Goal: Ask a question: Seek information or help from site administrators or community

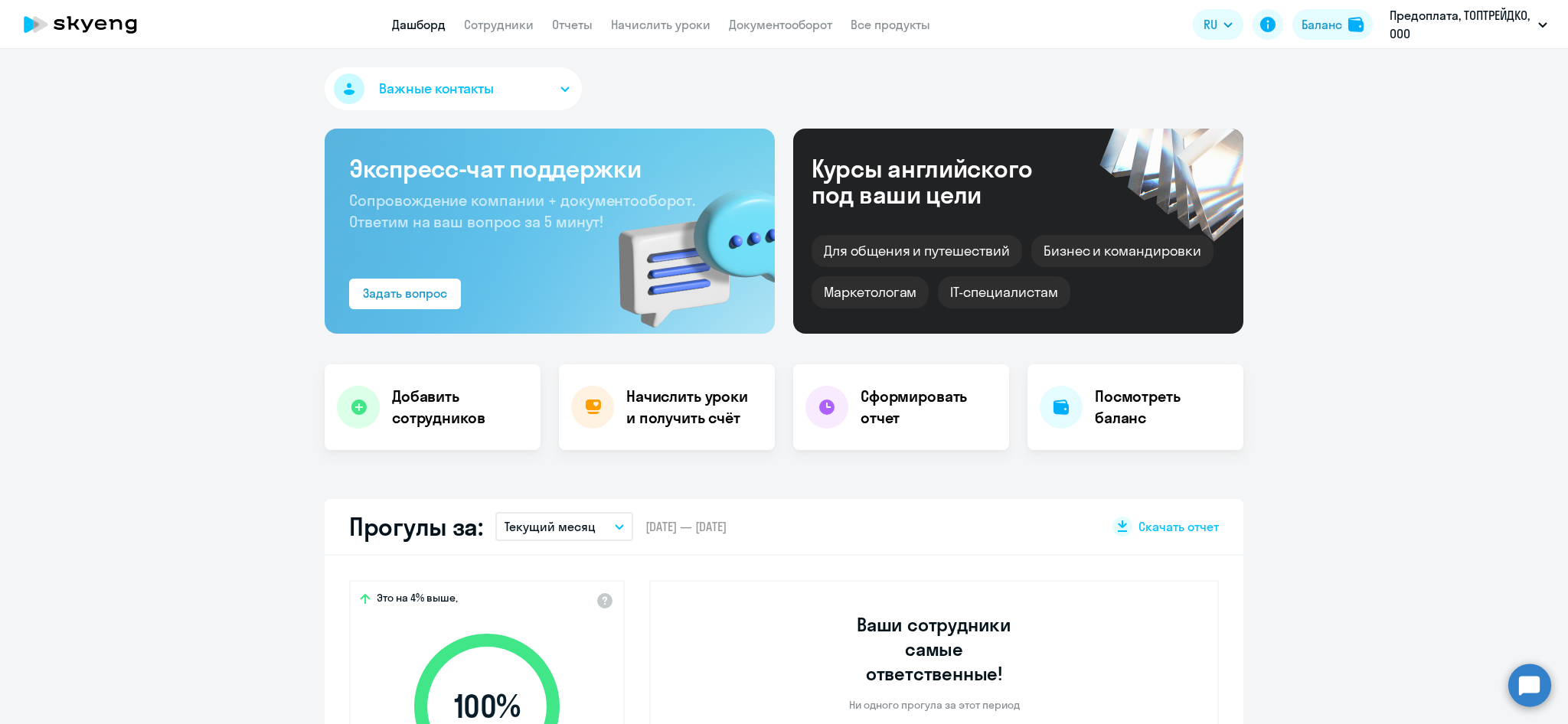
select select "30"
click at [635, 27] on link "Начислить уроки" at bounding box center [661, 24] width 100 height 15
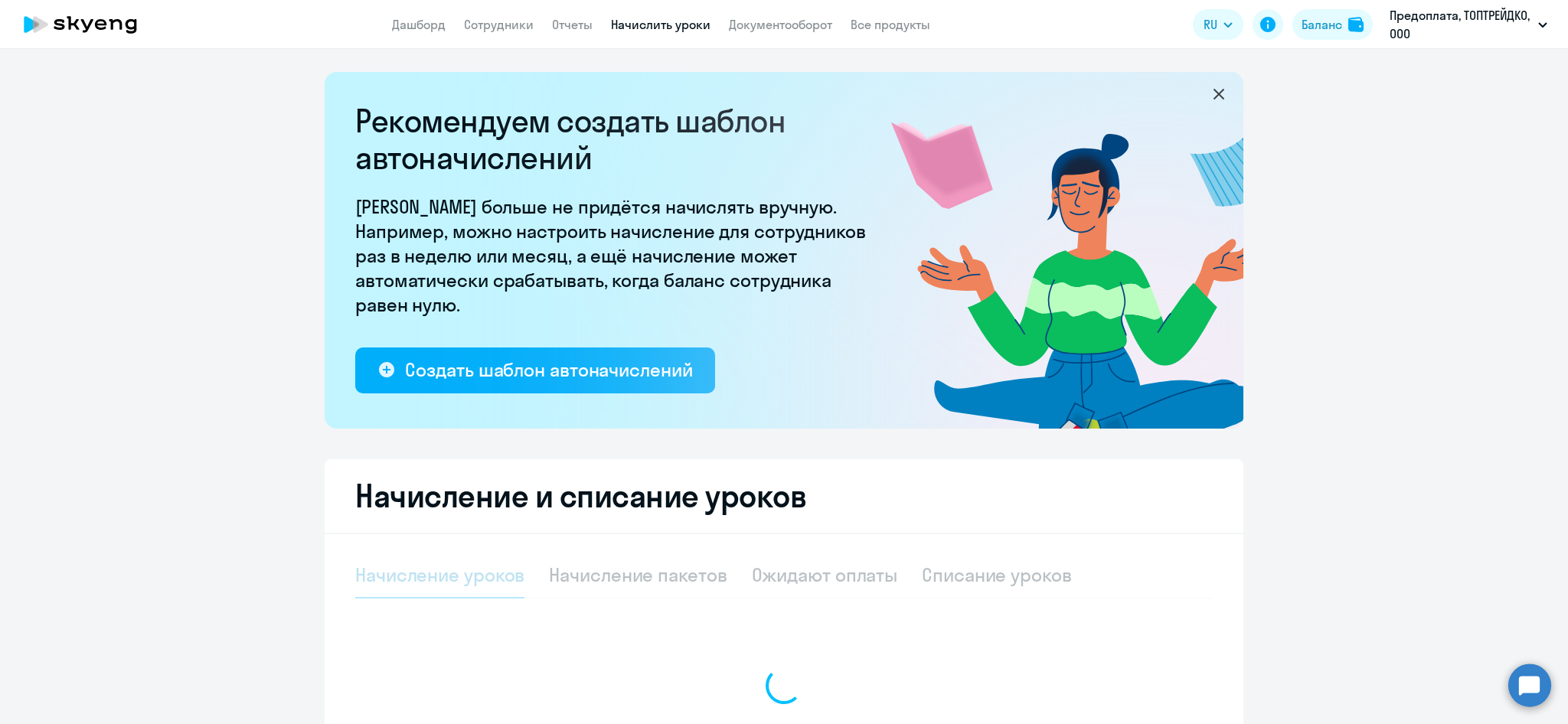
scroll to position [181, 0]
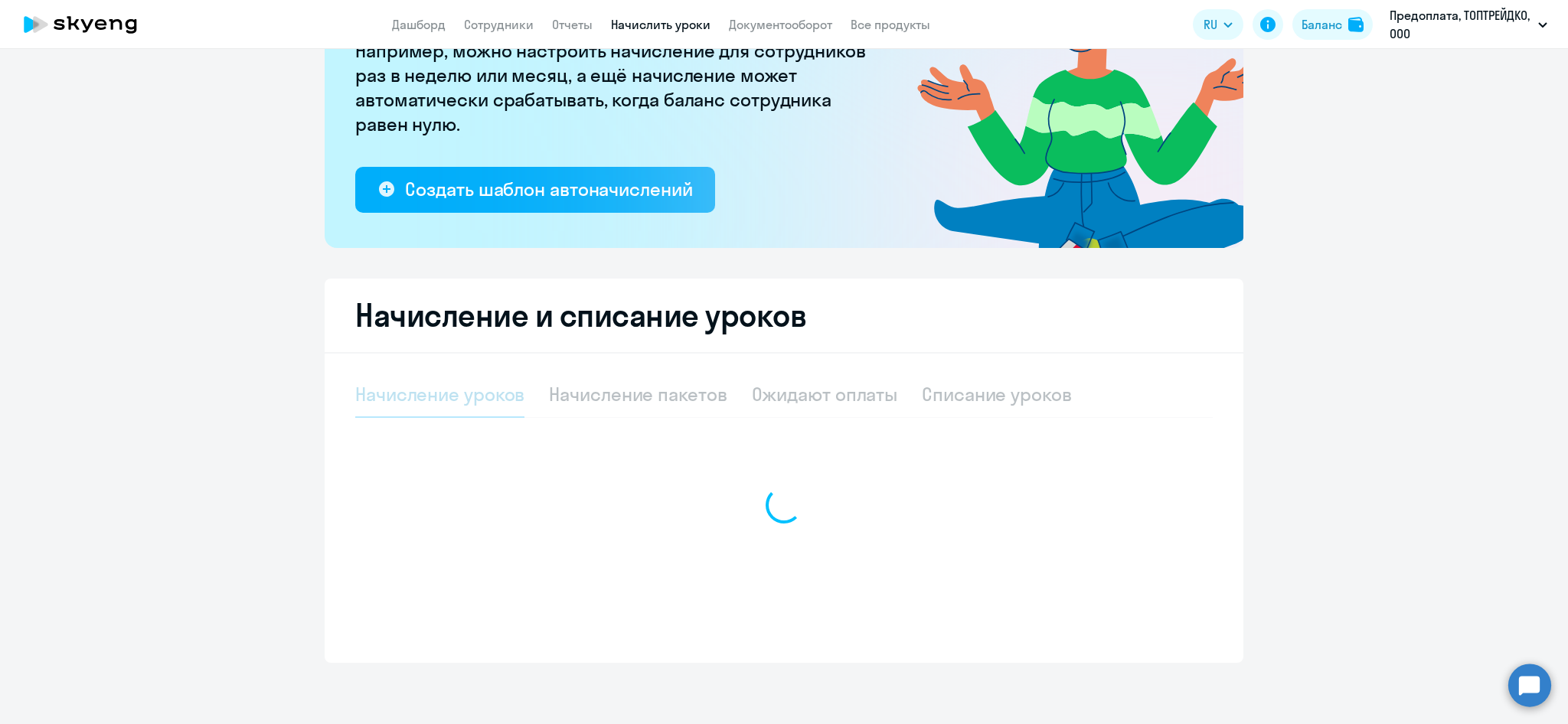
select select "10"
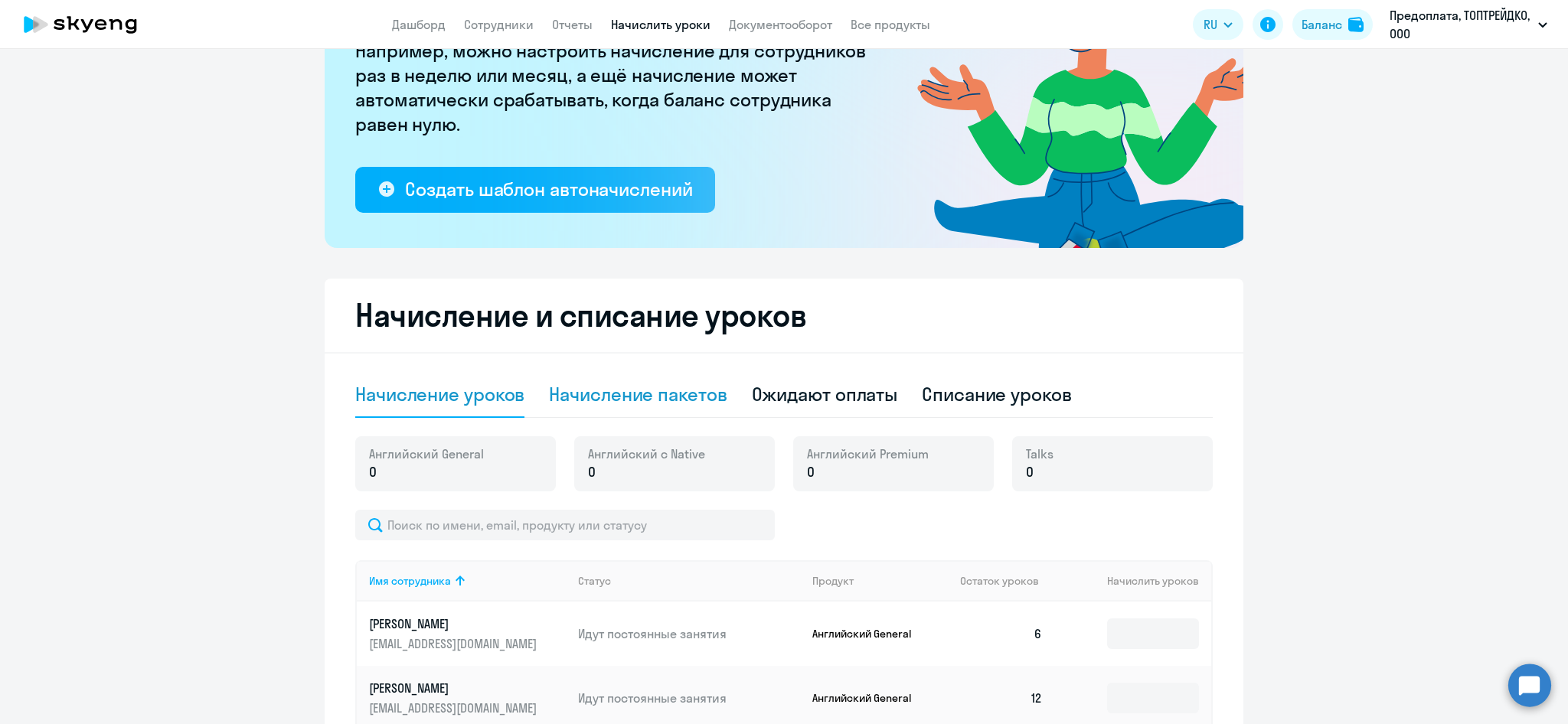
click at [640, 393] on div "Начисление пакетов" at bounding box center [638, 394] width 178 height 25
select select "10"
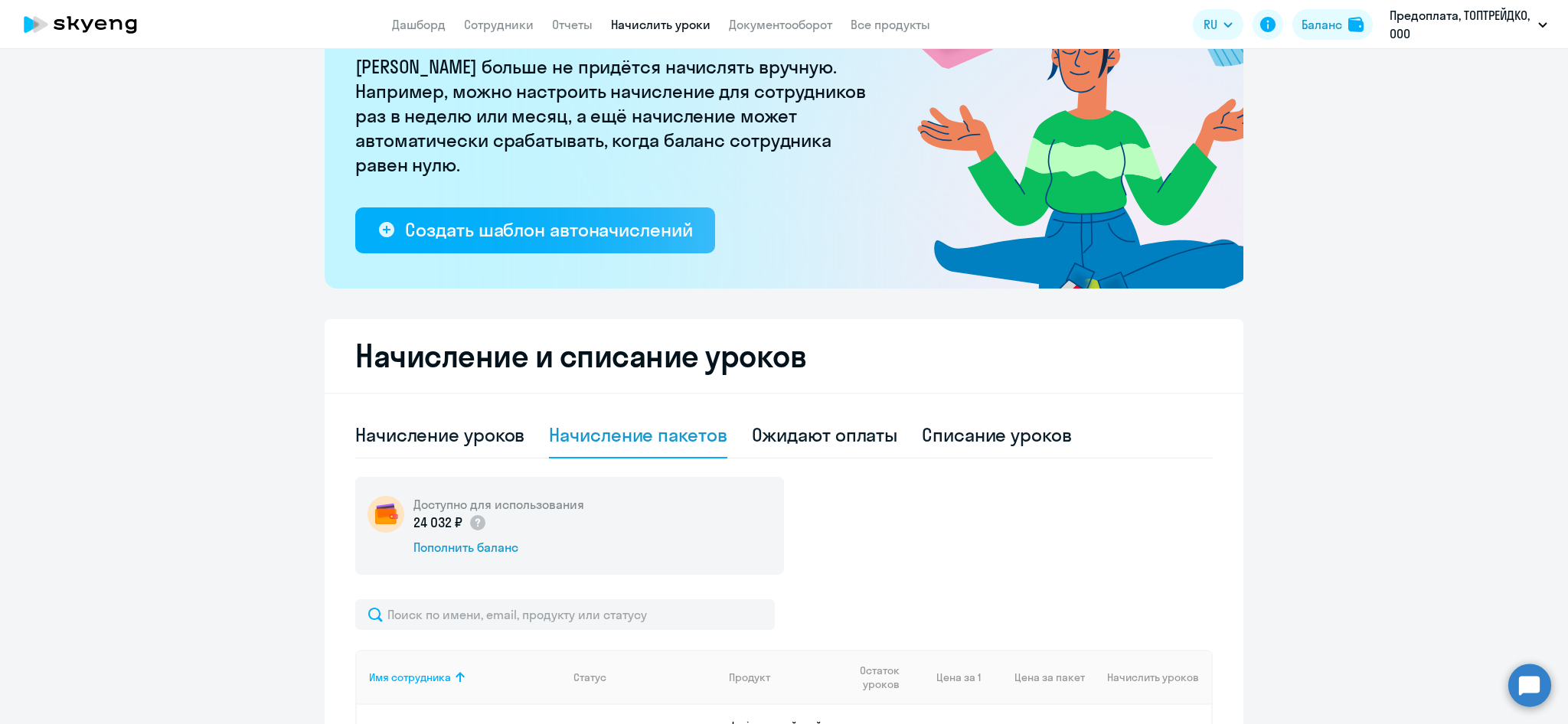
scroll to position [300, 0]
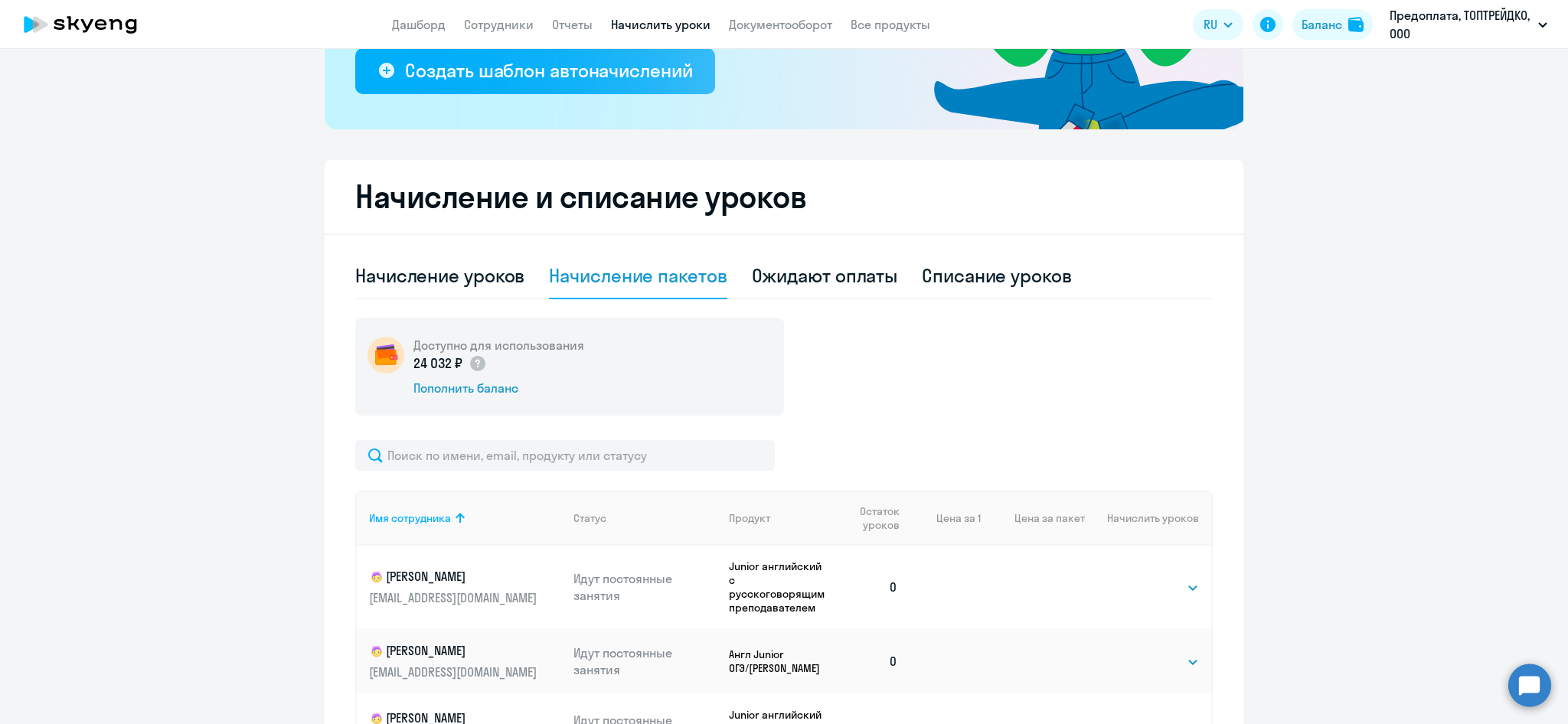
click at [1529, 688] on circle at bounding box center [1529, 685] width 43 height 43
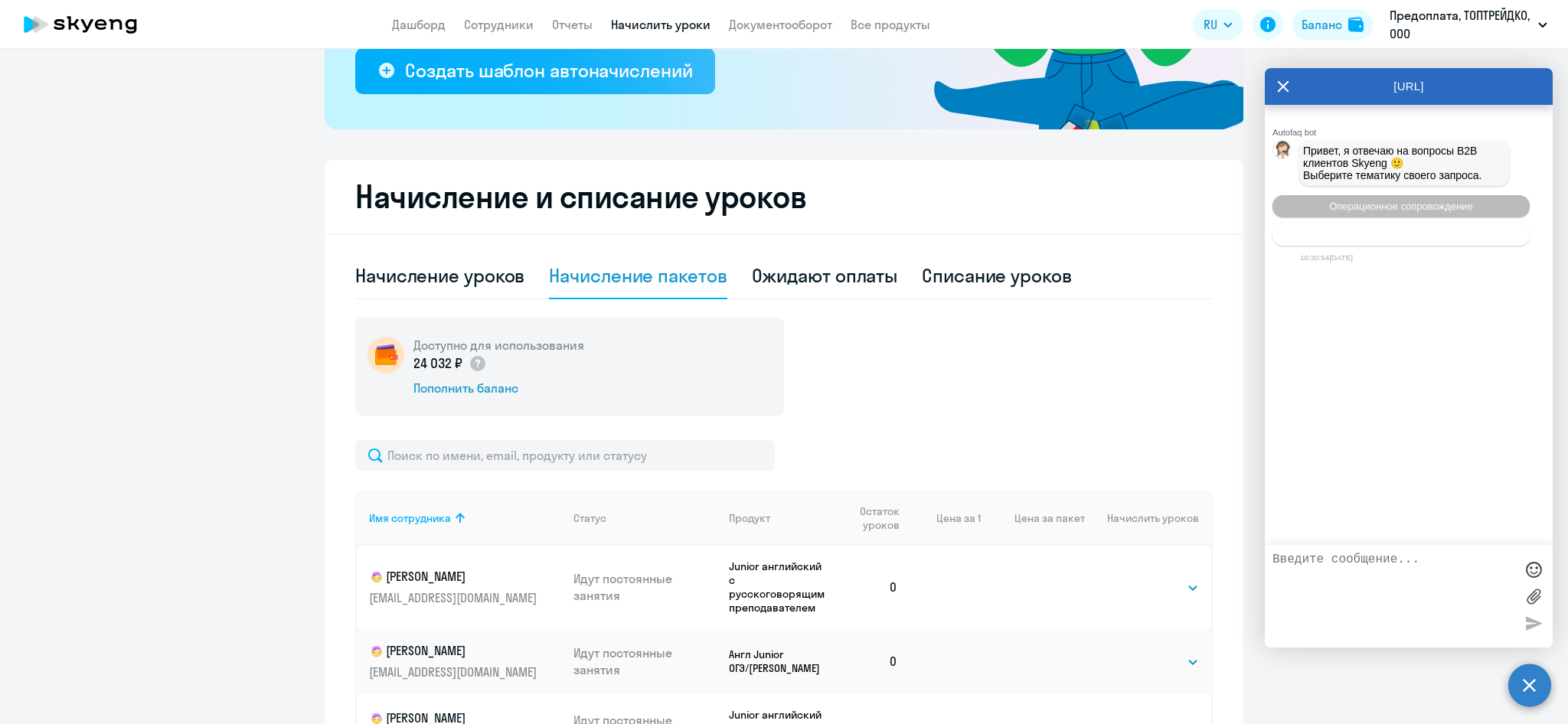
click at [1392, 241] on span "Тематики документооборот" at bounding box center [1400, 234] width 127 height 11
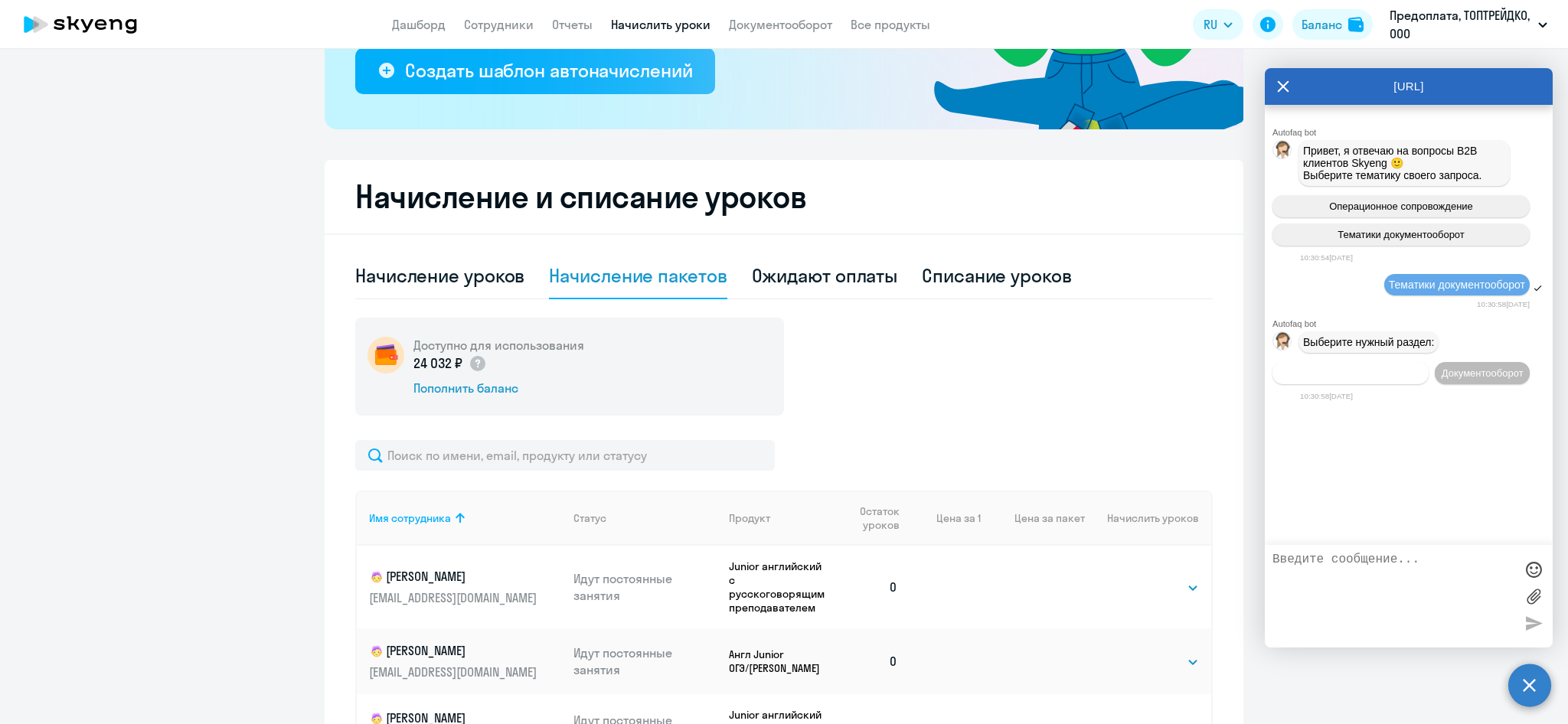
click at [1415, 378] on span "Операционное сопровождение" at bounding box center [1350, 372] width 144 height 11
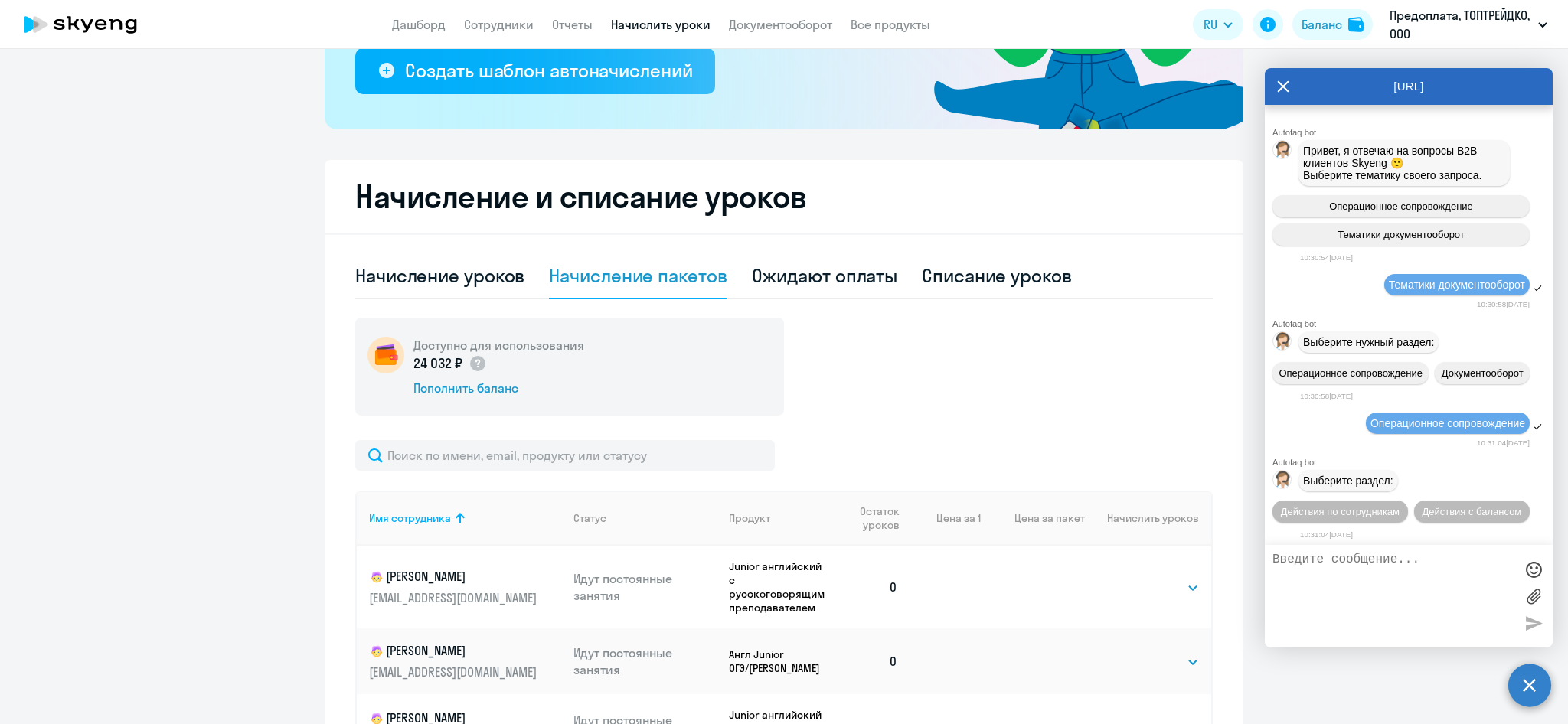
scroll to position [51, 0]
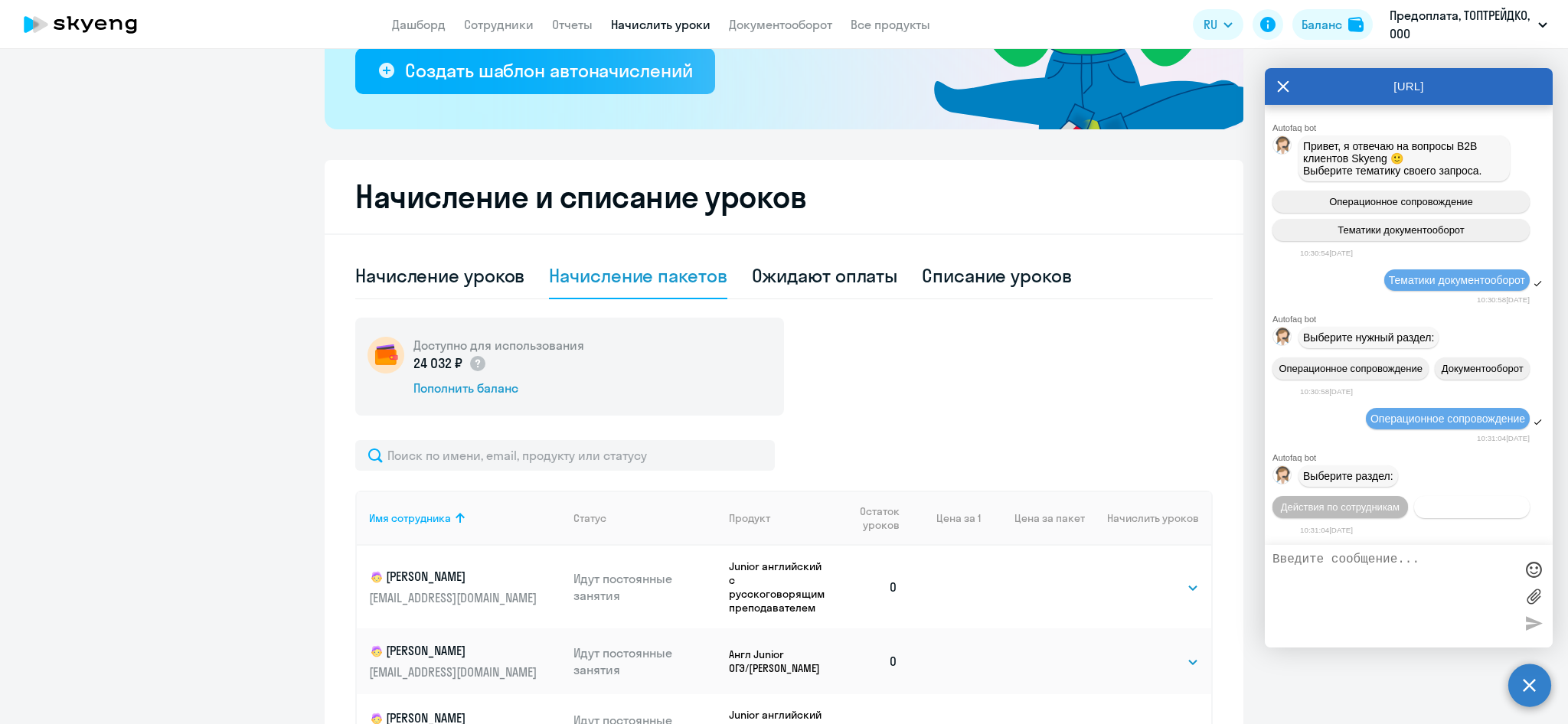
click at [1450, 503] on span "Действия с балансом" at bounding box center [1472, 506] width 100 height 11
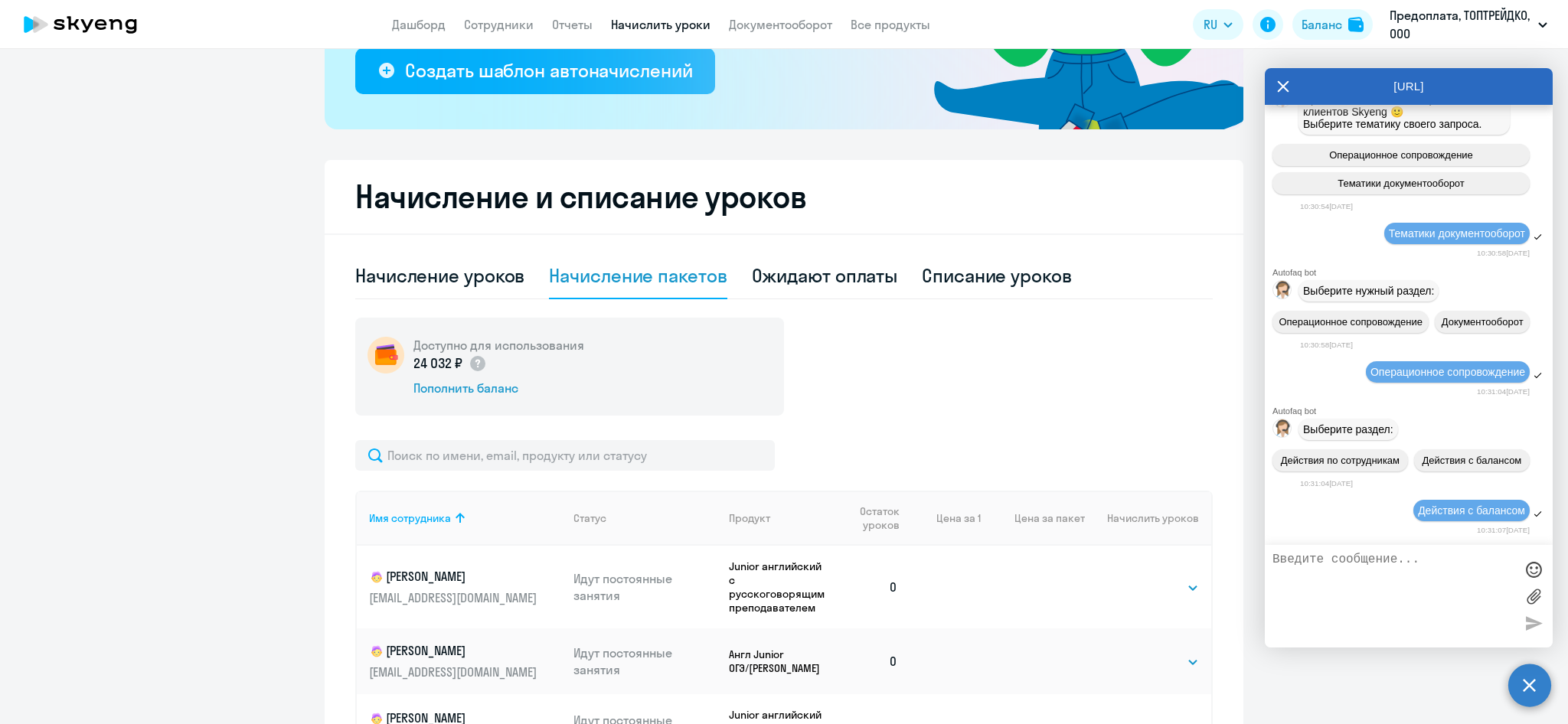
scroll to position [224, 0]
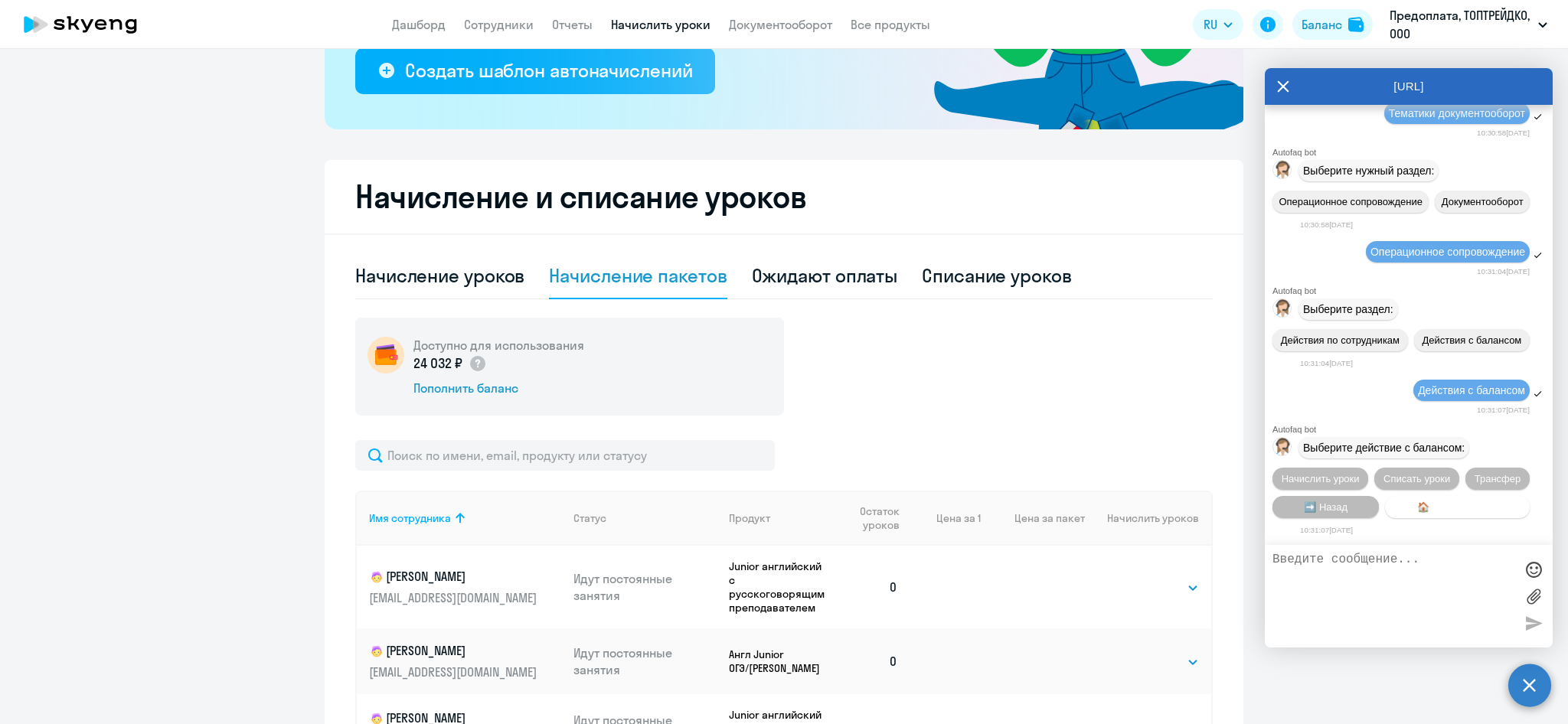
click at [1435, 501] on span "🏠 Главное меню" at bounding box center [1457, 506] width 81 height 11
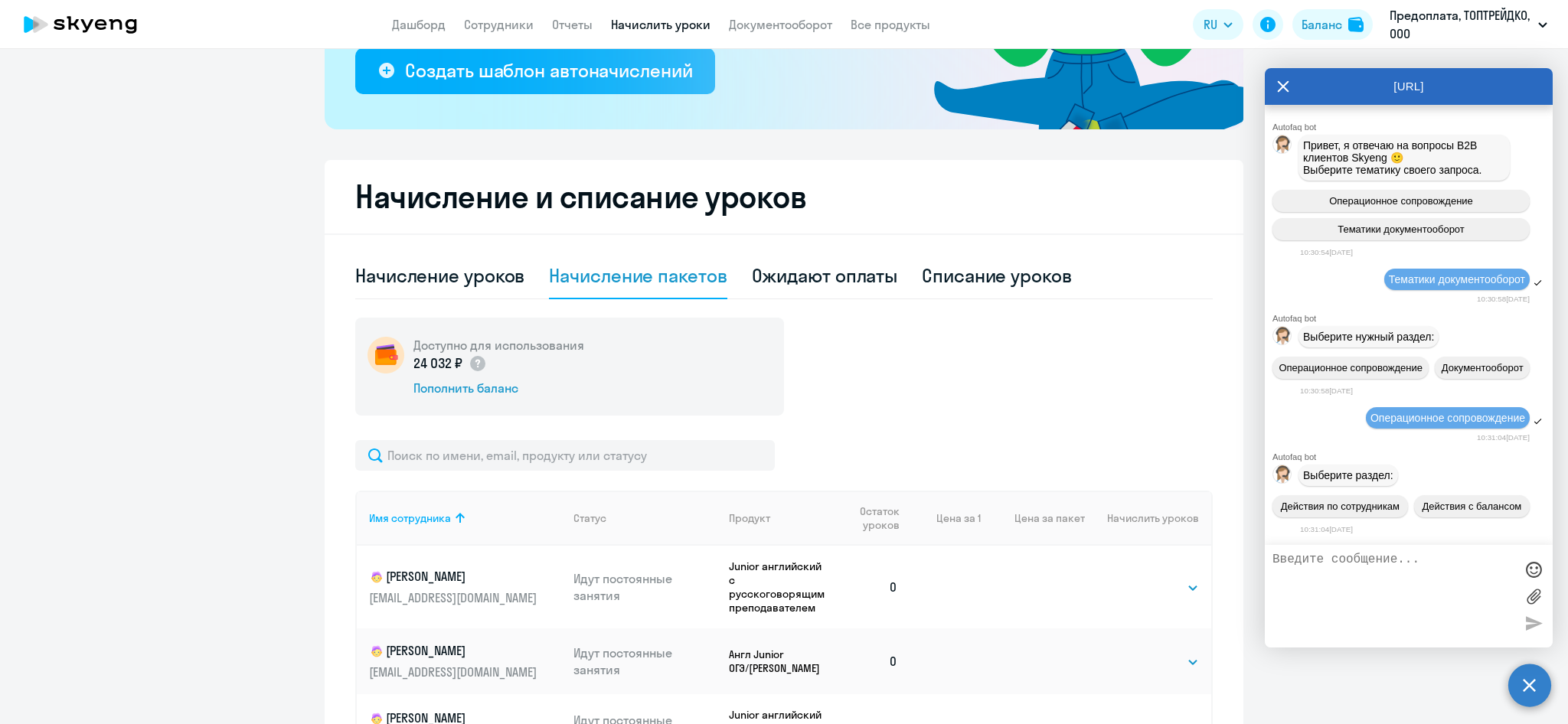
scroll to position [0, 0]
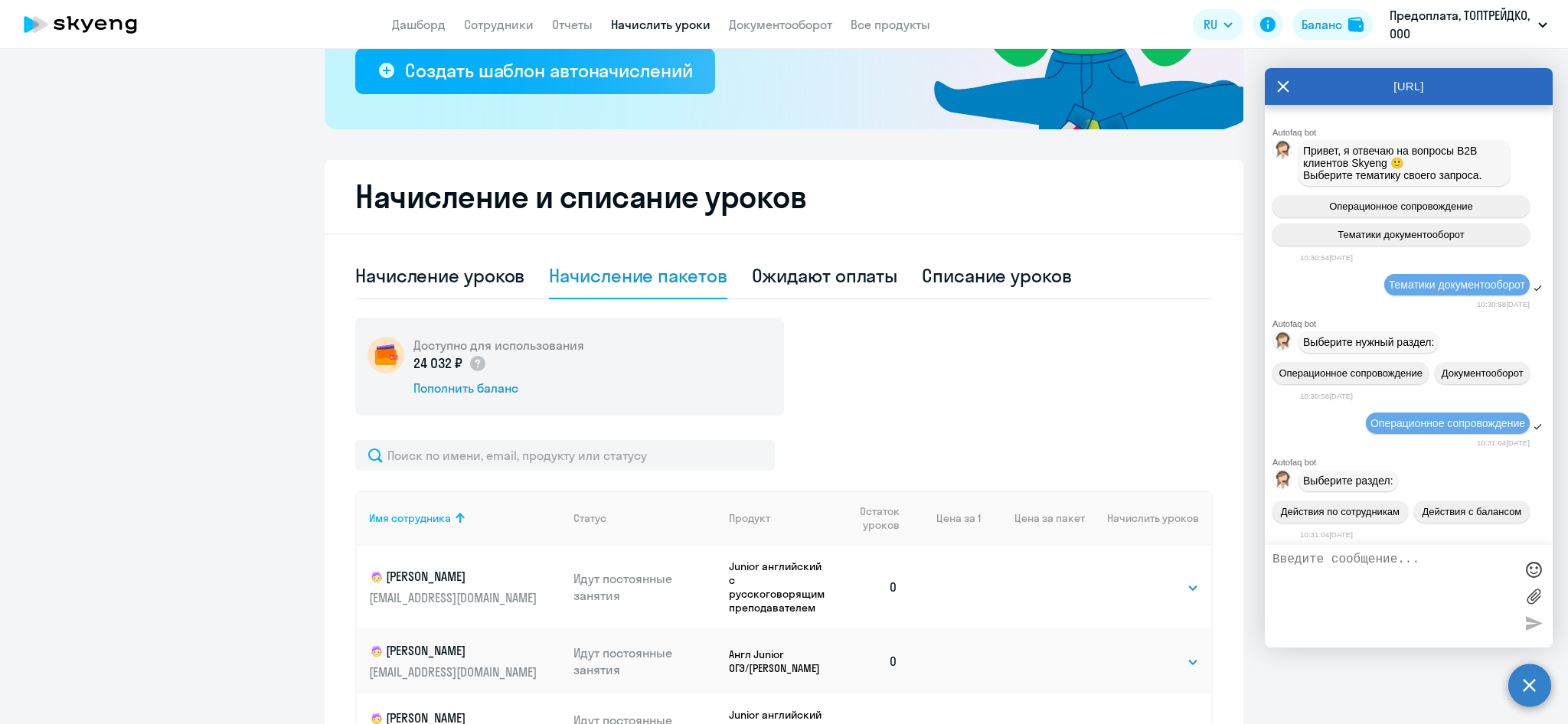
drag, startPoint x: 1385, startPoint y: 567, endPoint x: 1496, endPoint y: 581, distance: 111.9
click at [1388, 568] on textarea at bounding box center [1393, 596] width 242 height 87
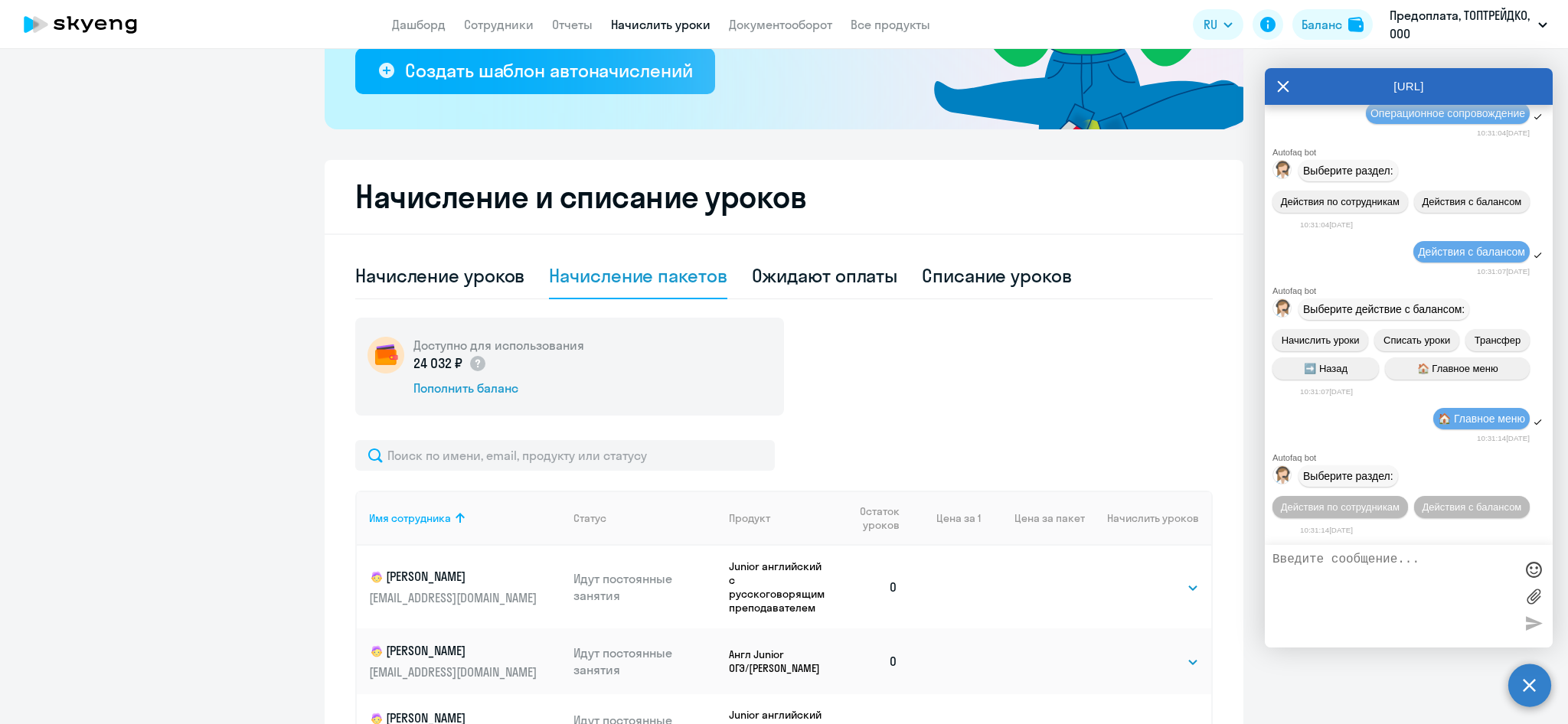
scroll to position [368, 0]
click at [1323, 566] on textarea at bounding box center [1393, 596] width 242 height 87
type textarea "оператор"
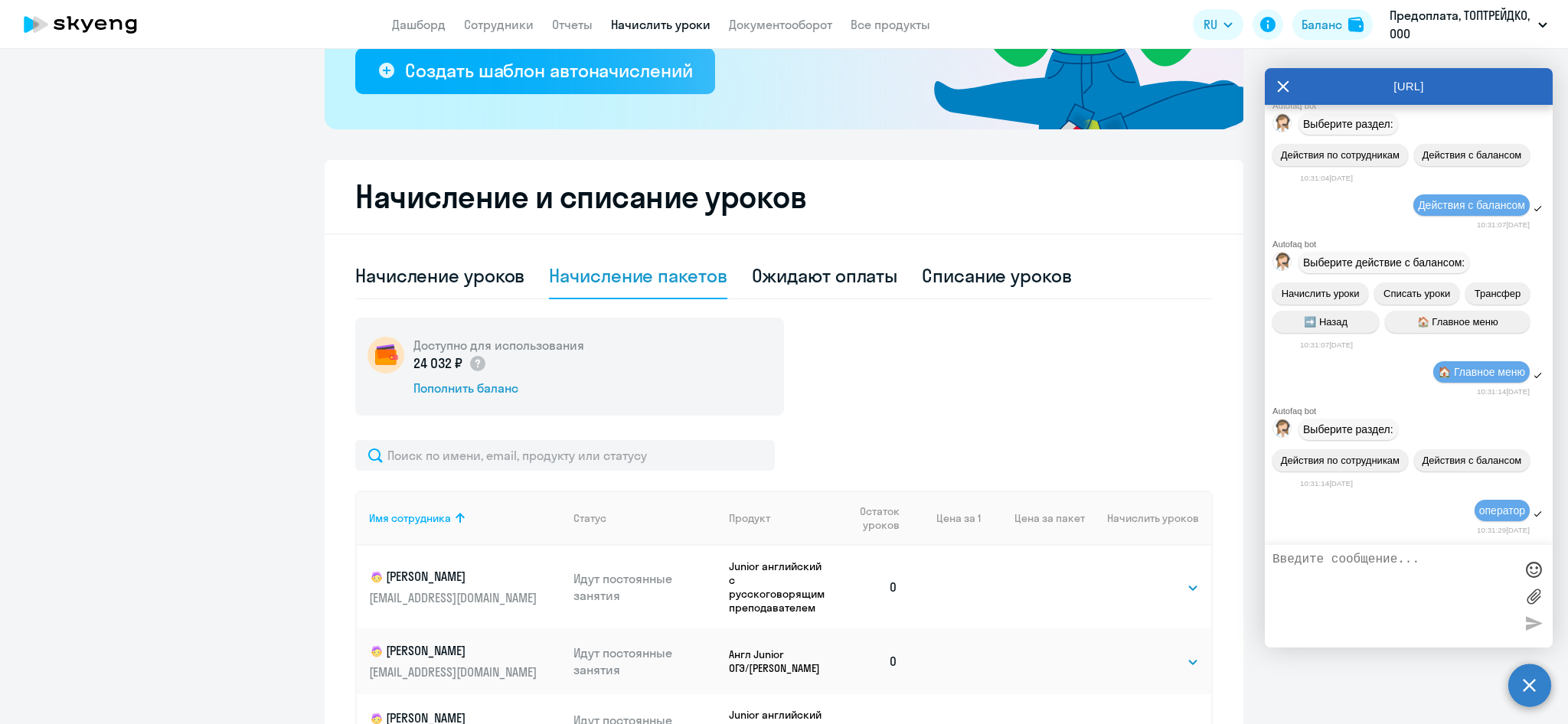
scroll to position [416, 0]
click at [1281, 90] on icon at bounding box center [1283, 86] width 12 height 37
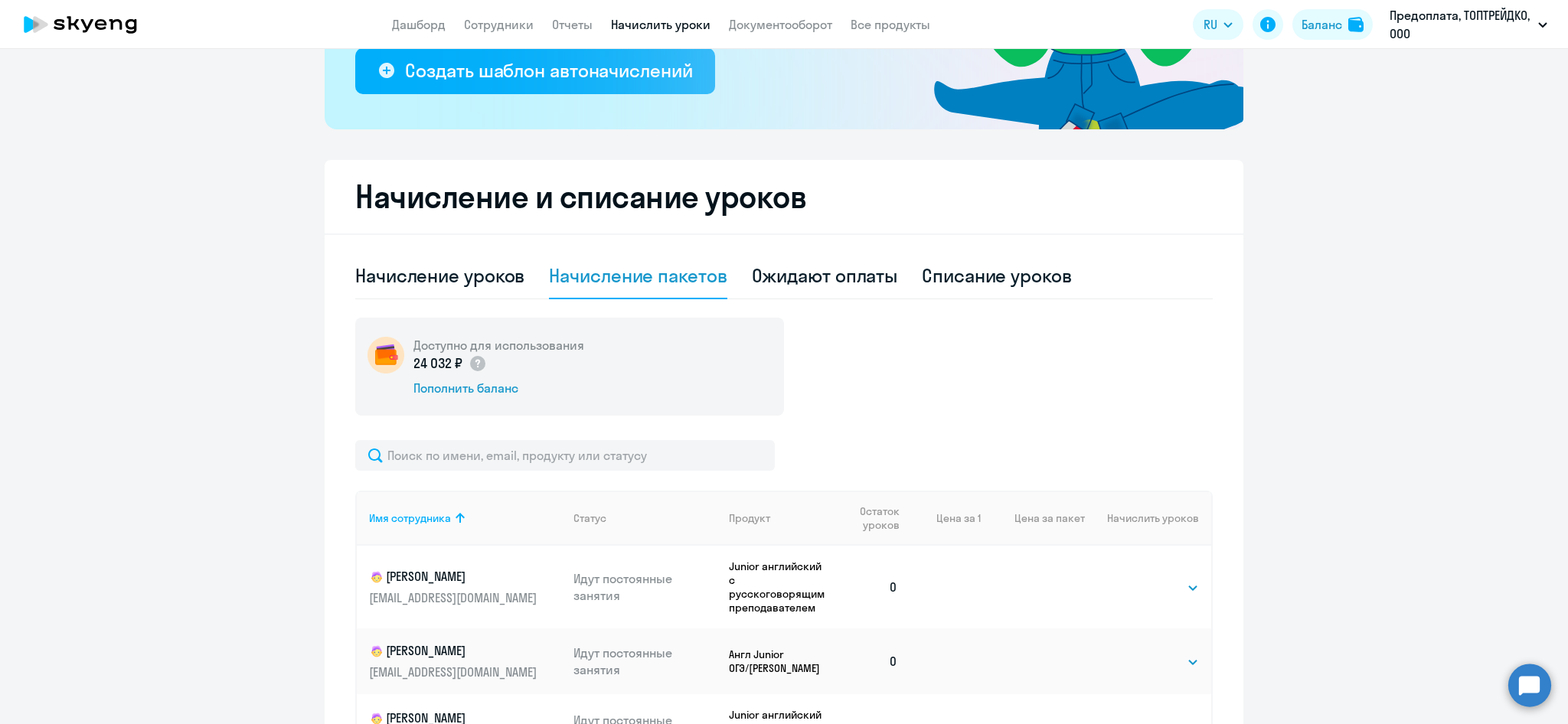
click at [1532, 681] on circle at bounding box center [1529, 685] width 43 height 43
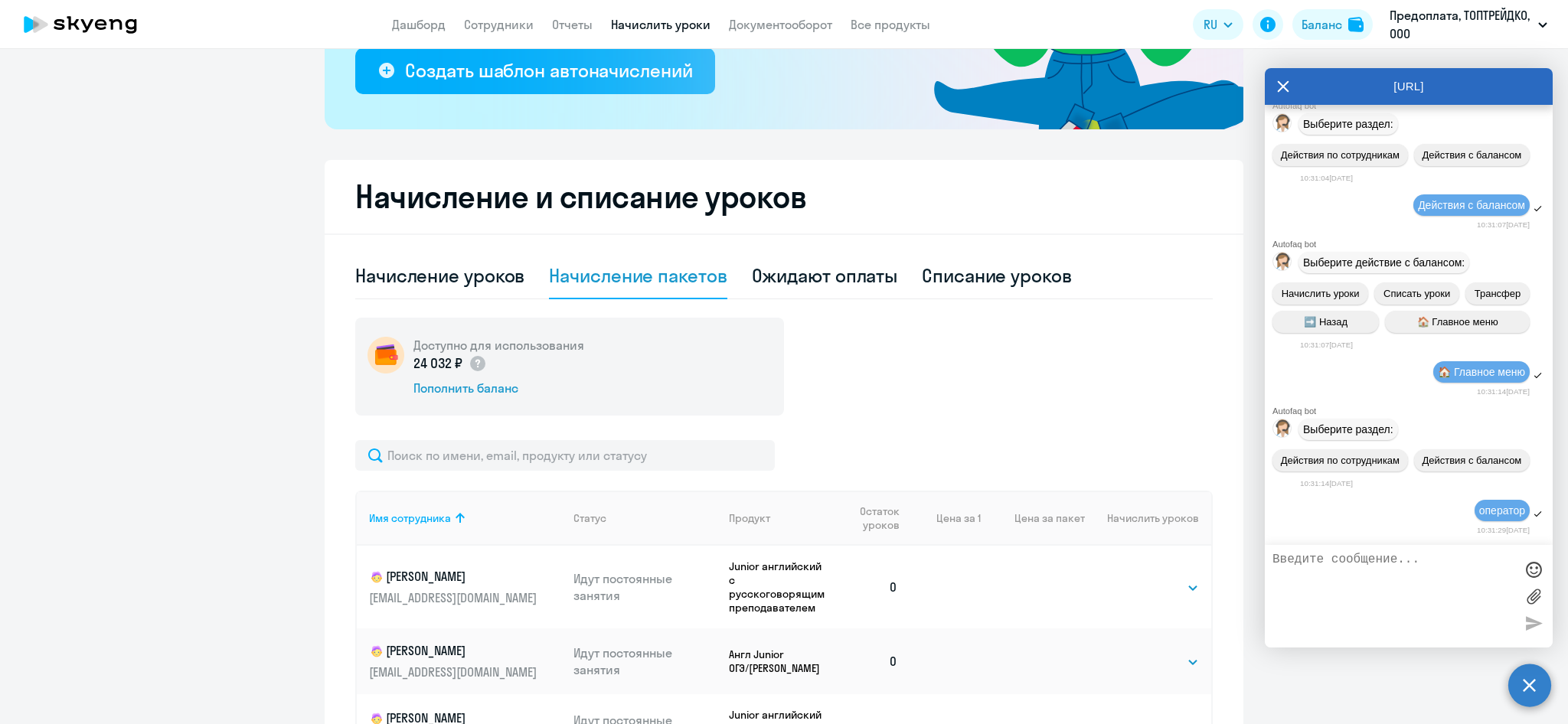
click at [1535, 620] on div at bounding box center [1533, 596] width 23 height 87
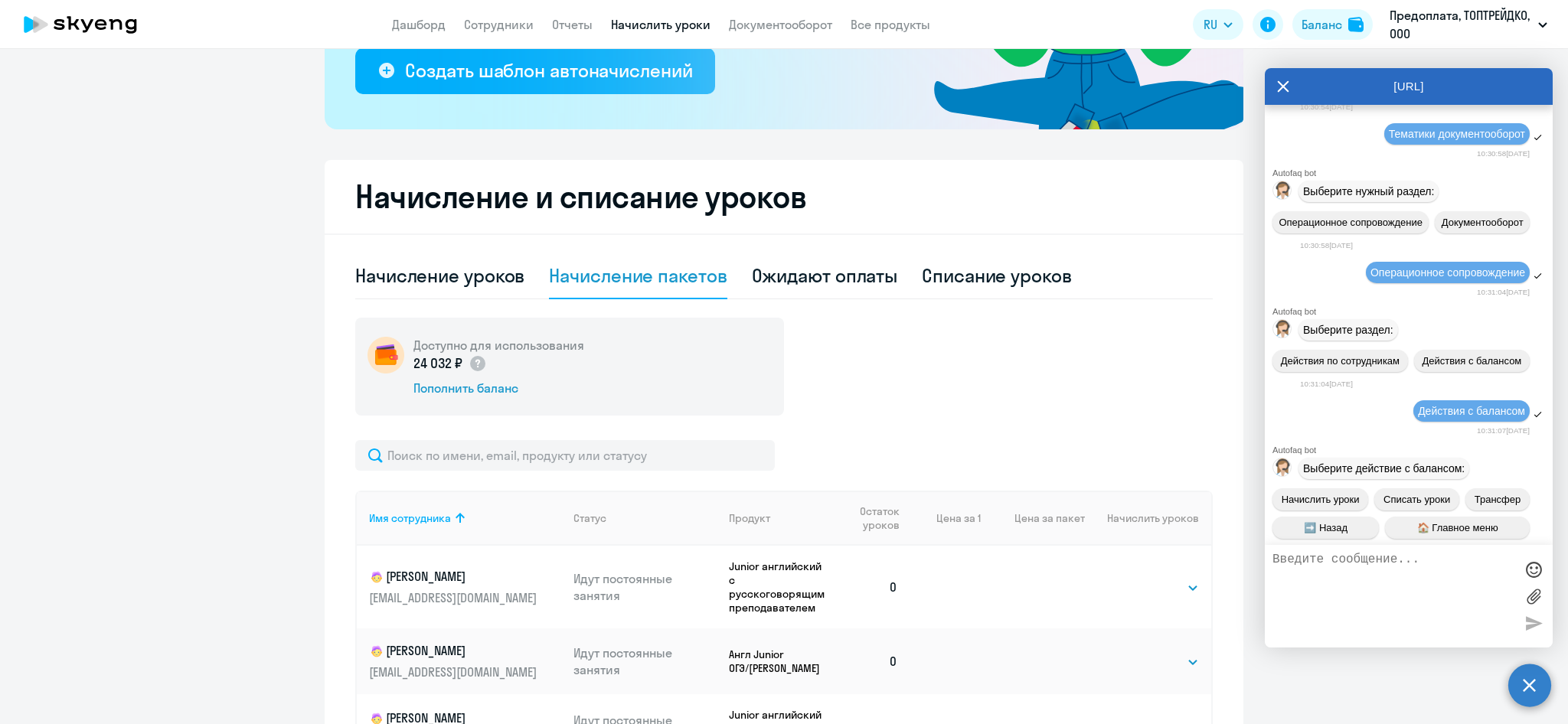
scroll to position [0, 0]
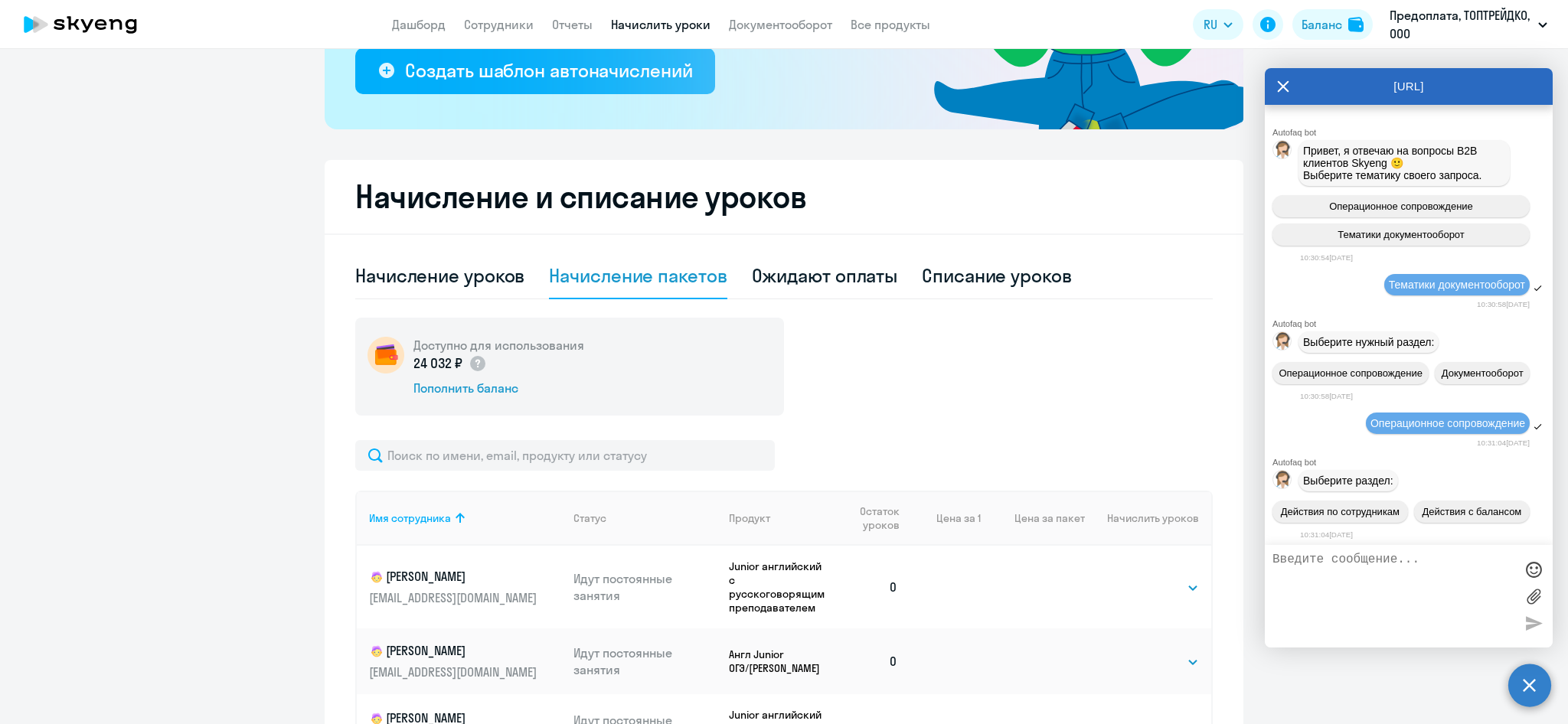
click at [1399, 579] on textarea at bounding box center [1393, 596] width 242 height 87
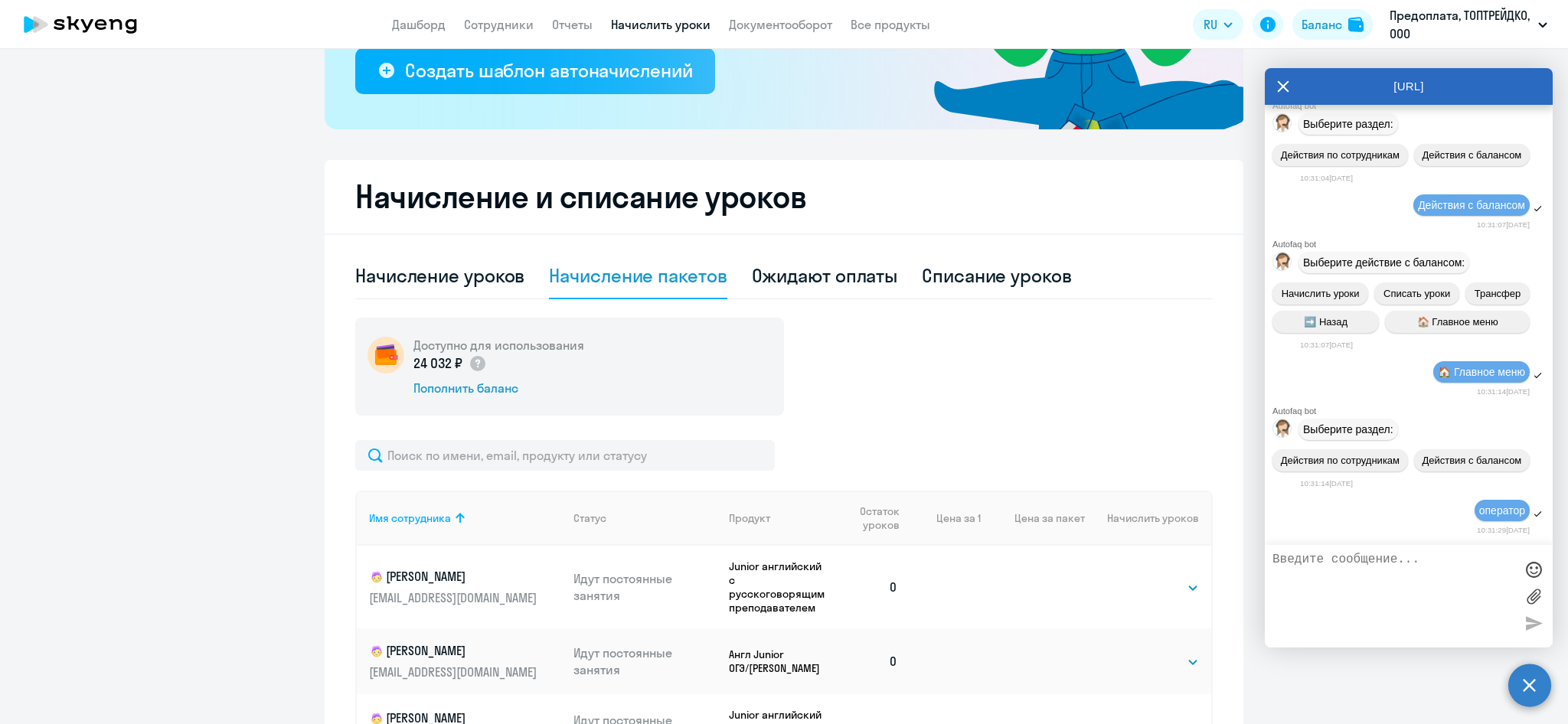
scroll to position [416, 0]
click at [1475, 570] on textarea at bounding box center [1393, 596] width 242 height 87
click at [1533, 622] on div at bounding box center [1533, 596] width 23 height 87
click at [1528, 593] on label at bounding box center [1533, 596] width 23 height 23
click at [0, 0] on input "file" at bounding box center [0, 0] width 0 height 0
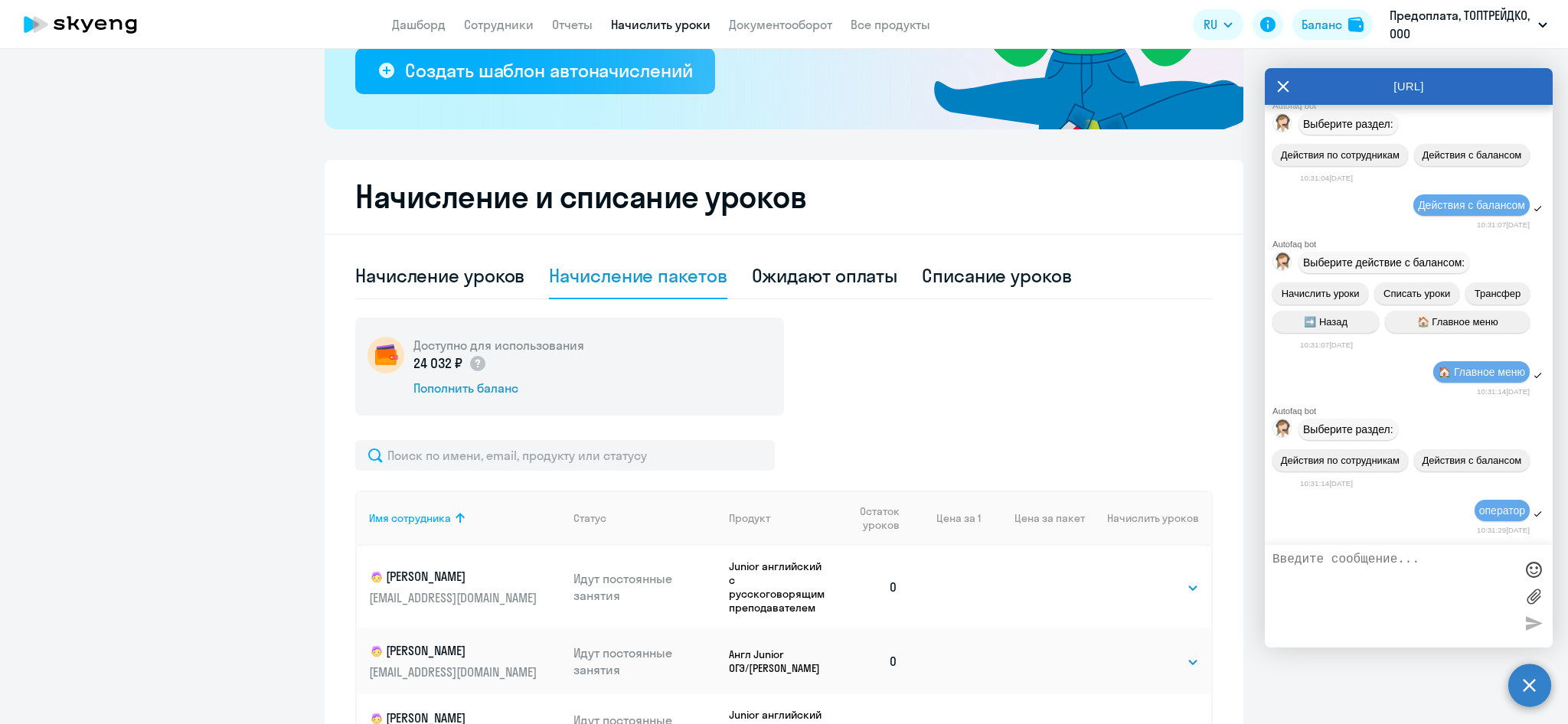
click at [1366, 569] on textarea at bounding box center [1393, 596] width 242 height 87
type textarea "добрый день"
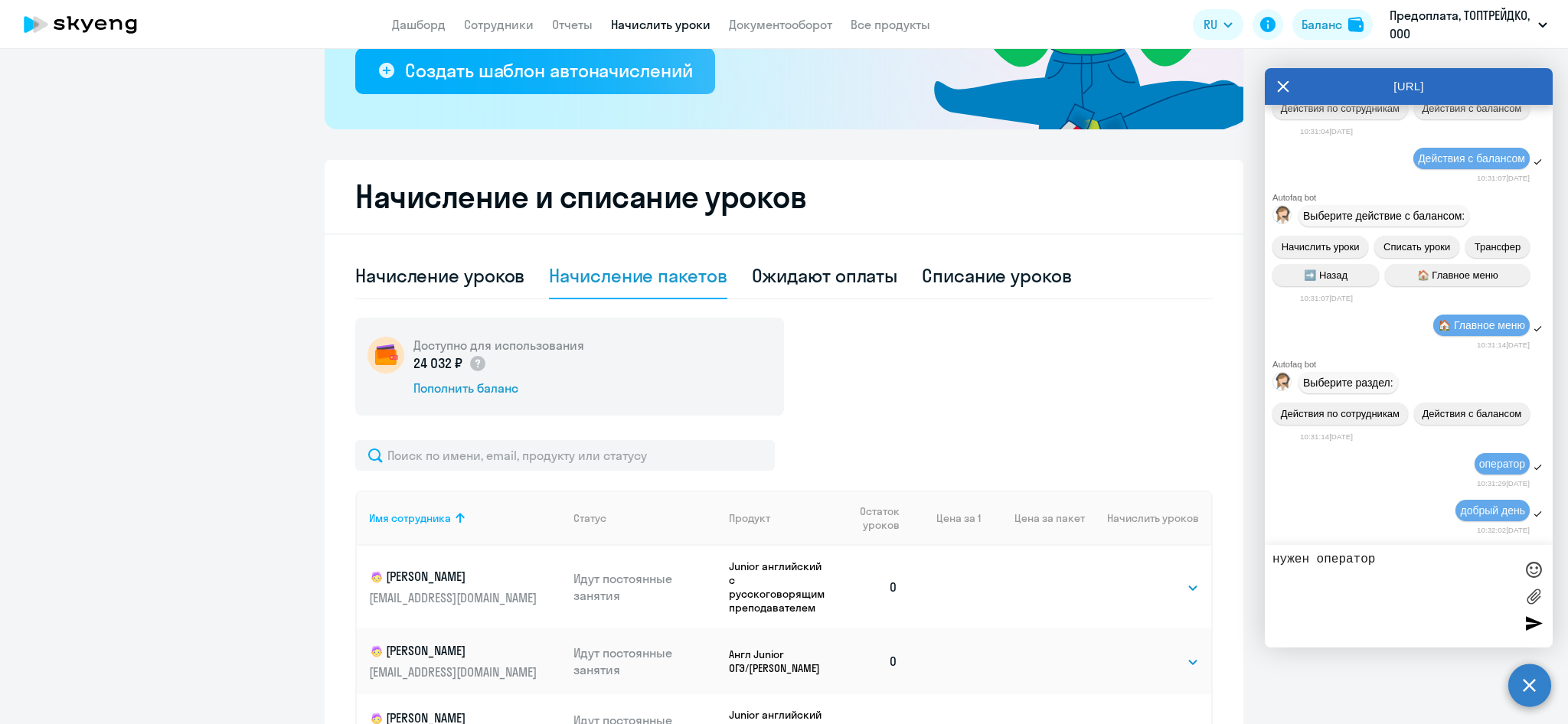
type textarea "нужен оператора"
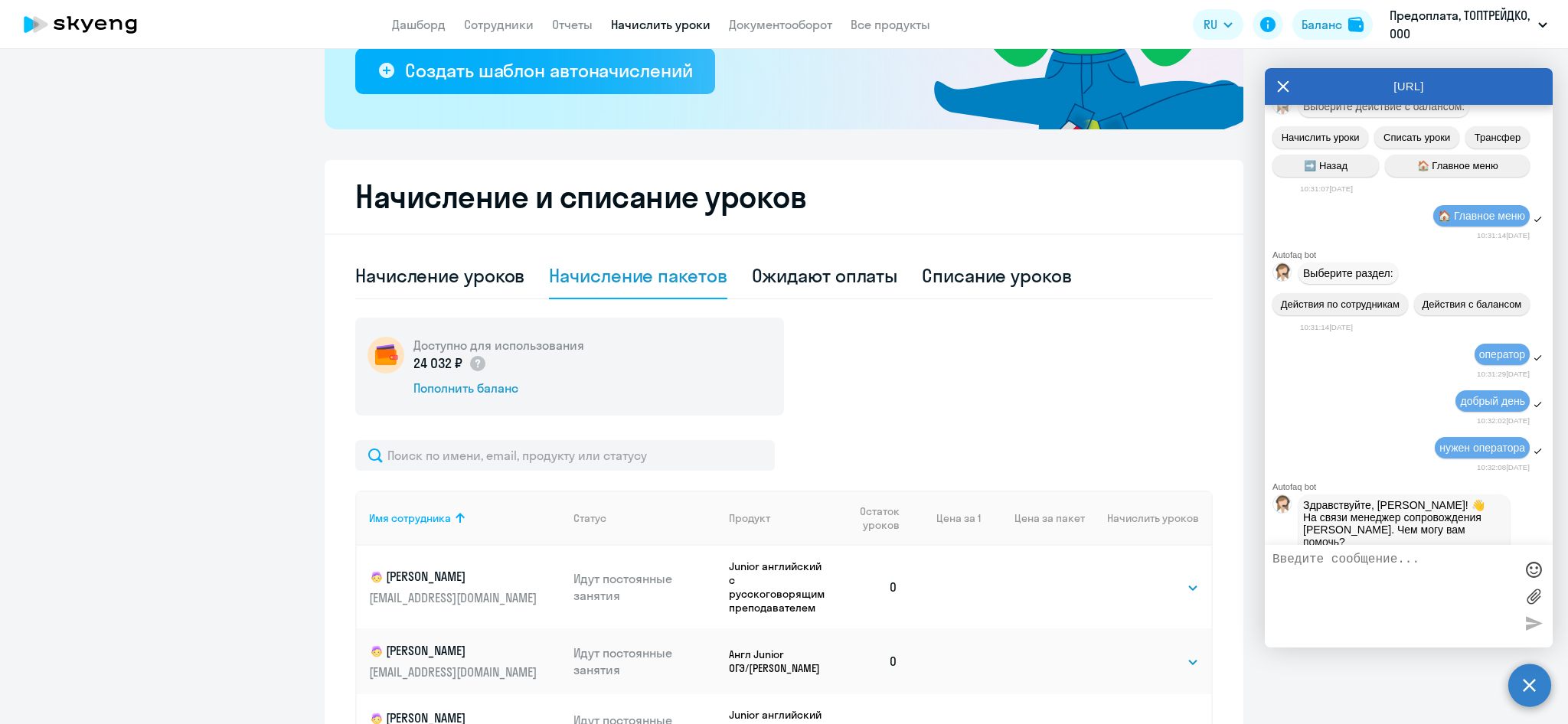
scroll to position [600, 0]
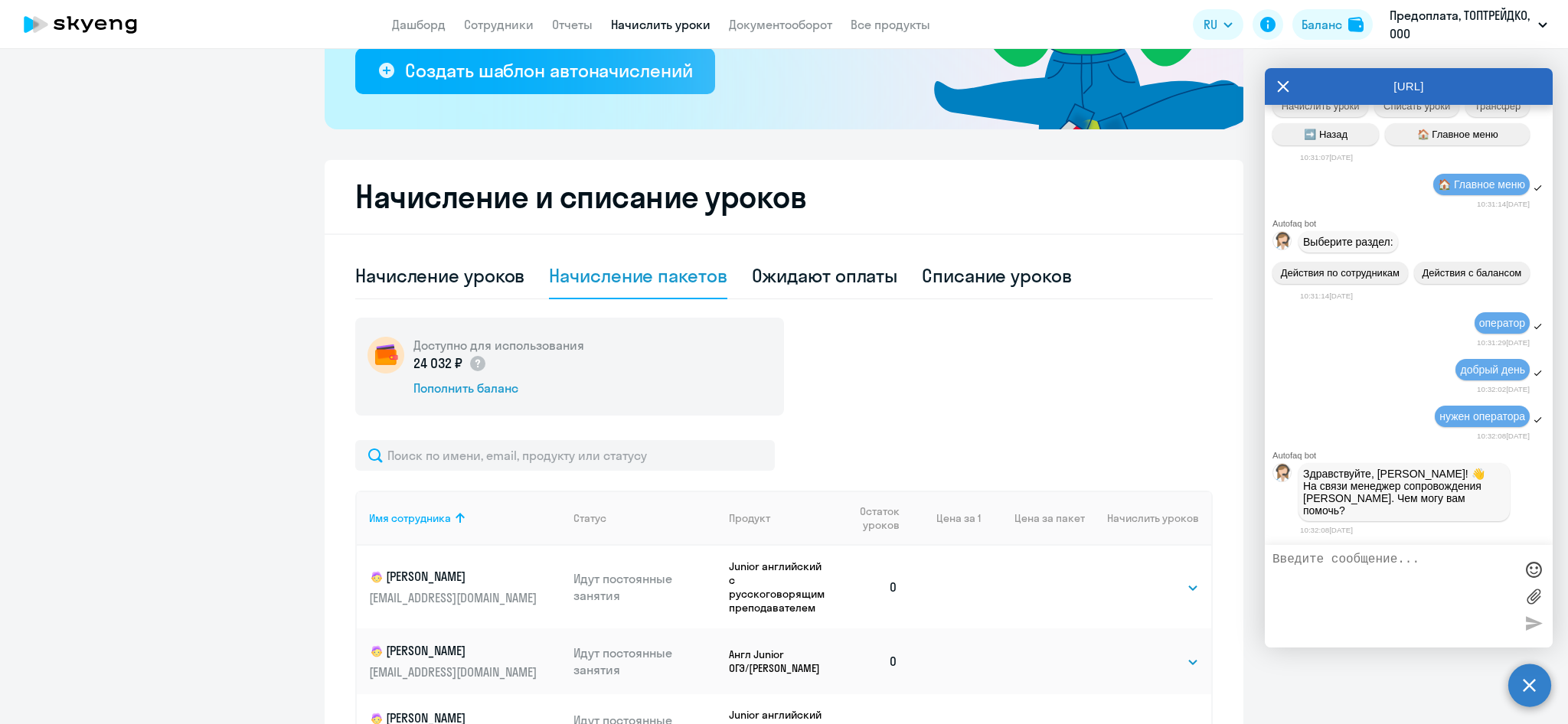
click at [1337, 575] on textarea at bounding box center [1393, 596] width 242 height 87
type textarea "щ"
click at [1287, 589] on textarea "здравствуйте, [DATE] оплатили счет для зачисления дс на а=баланс лк -" at bounding box center [1393, 596] width 242 height 87
click at [1329, 590] on textarea "здравствуйте, [DATE] оплатили счет для зачисления дс на баланс лк -" at bounding box center [1393, 596] width 242 height 87
type textarea "здравствуйте, [DATE] оплатили счет для зачисления дс на баланс лк - не вижу нач…"
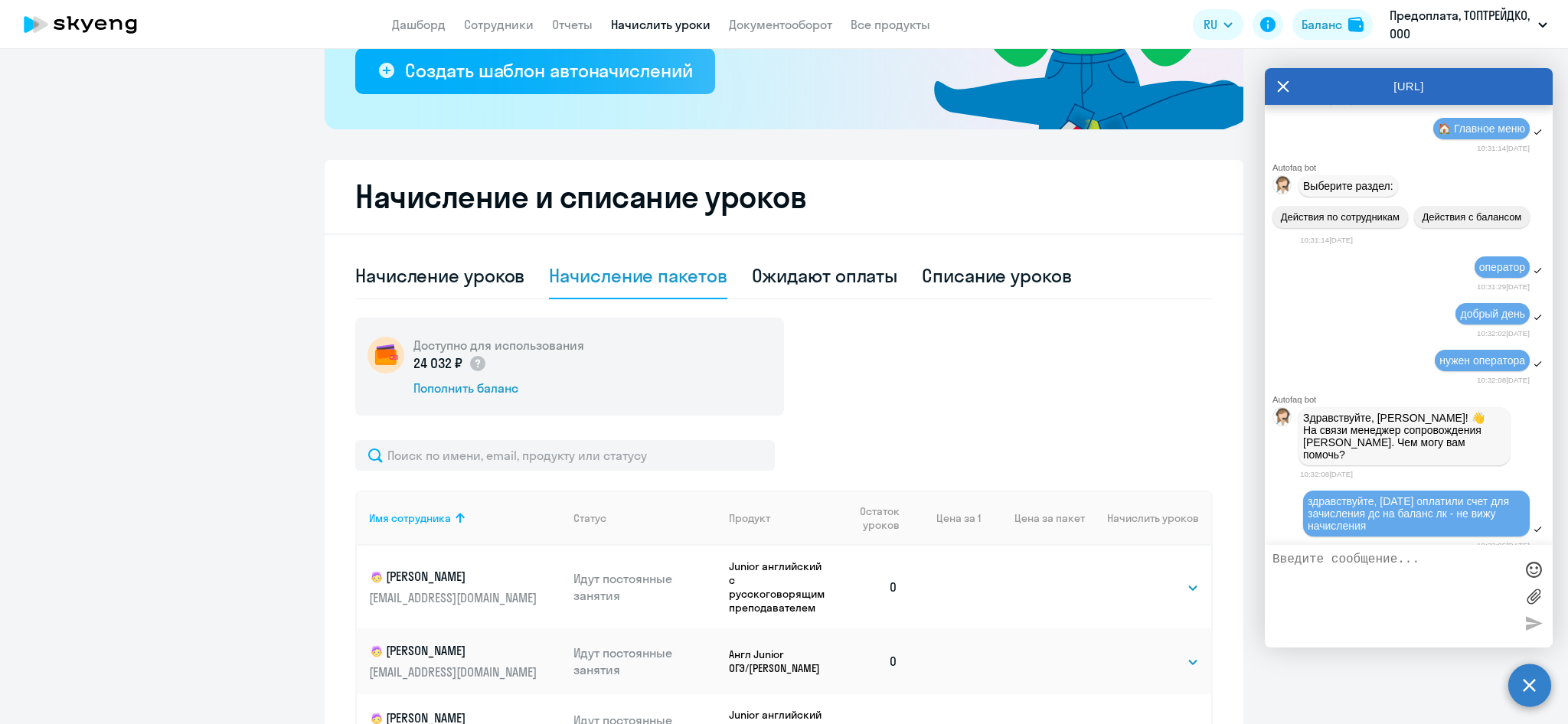
scroll to position [674, 0]
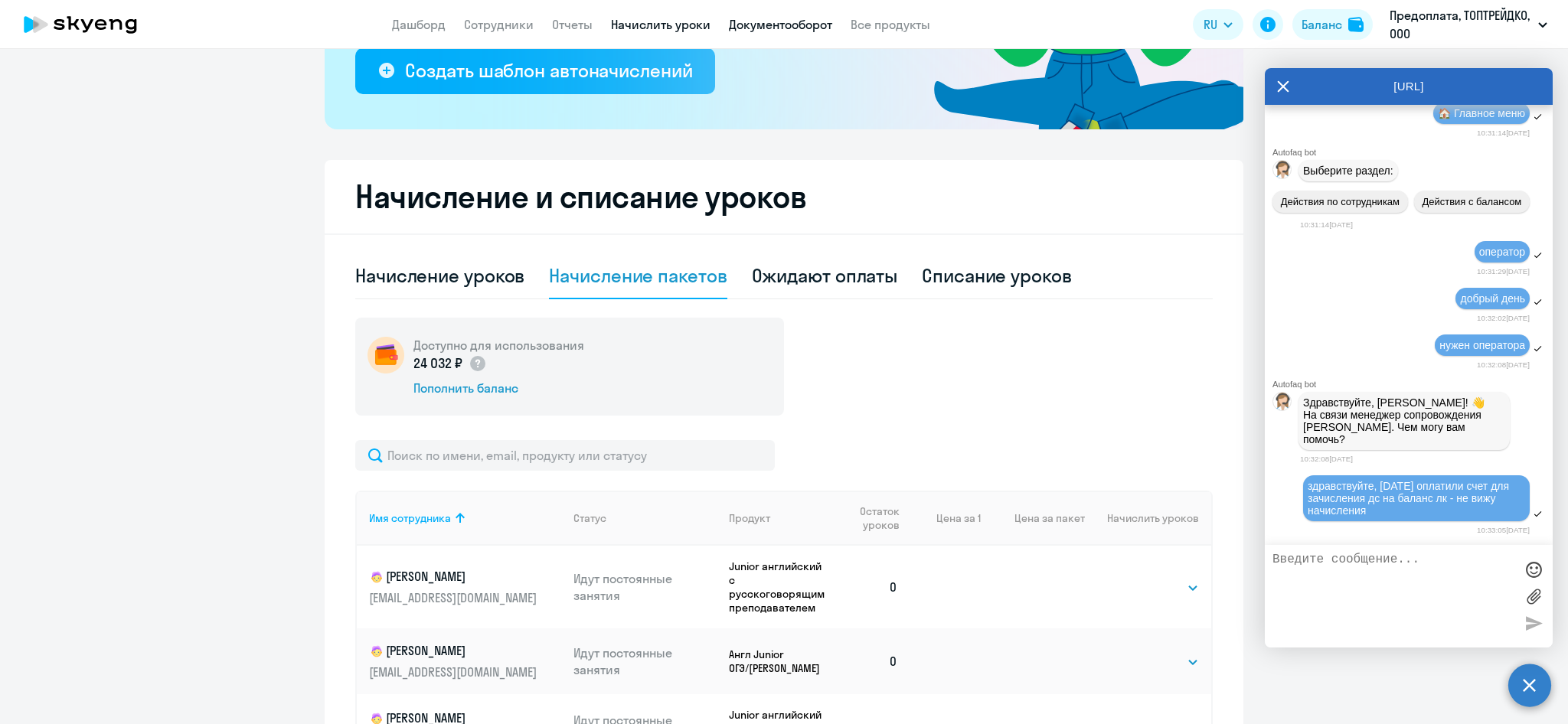
click at [781, 21] on link "Документооборот" at bounding box center [780, 24] width 103 height 15
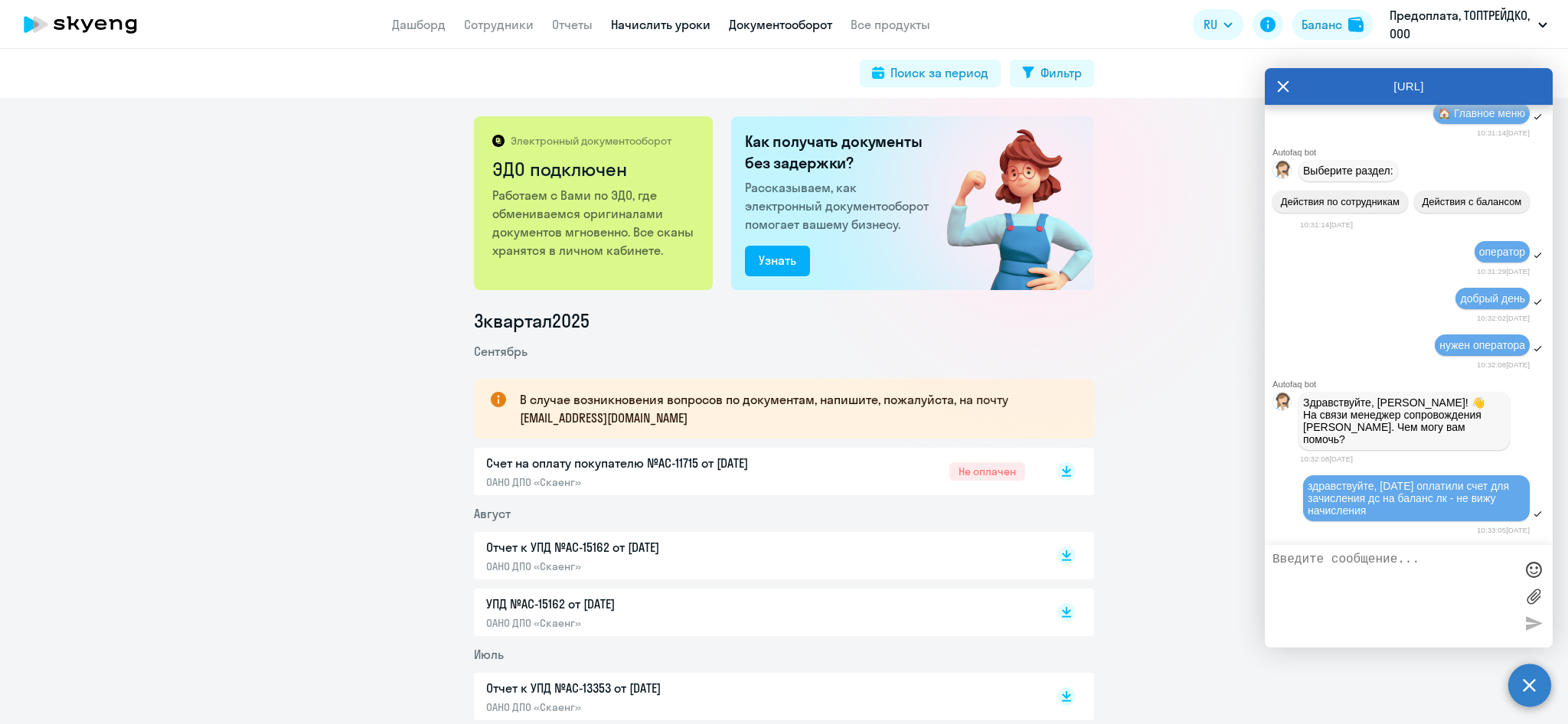
click at [664, 28] on link "Начислить уроки" at bounding box center [661, 24] width 100 height 15
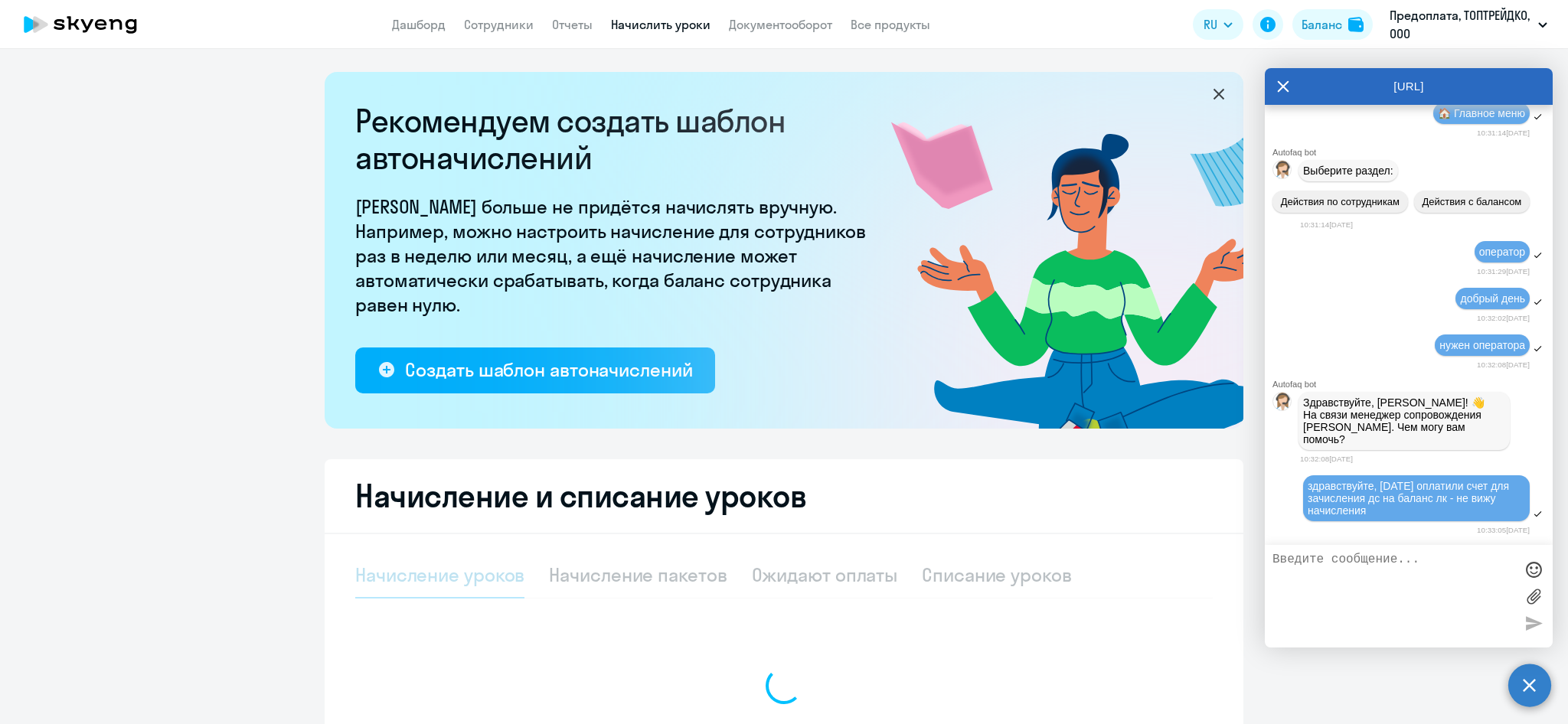
select select "10"
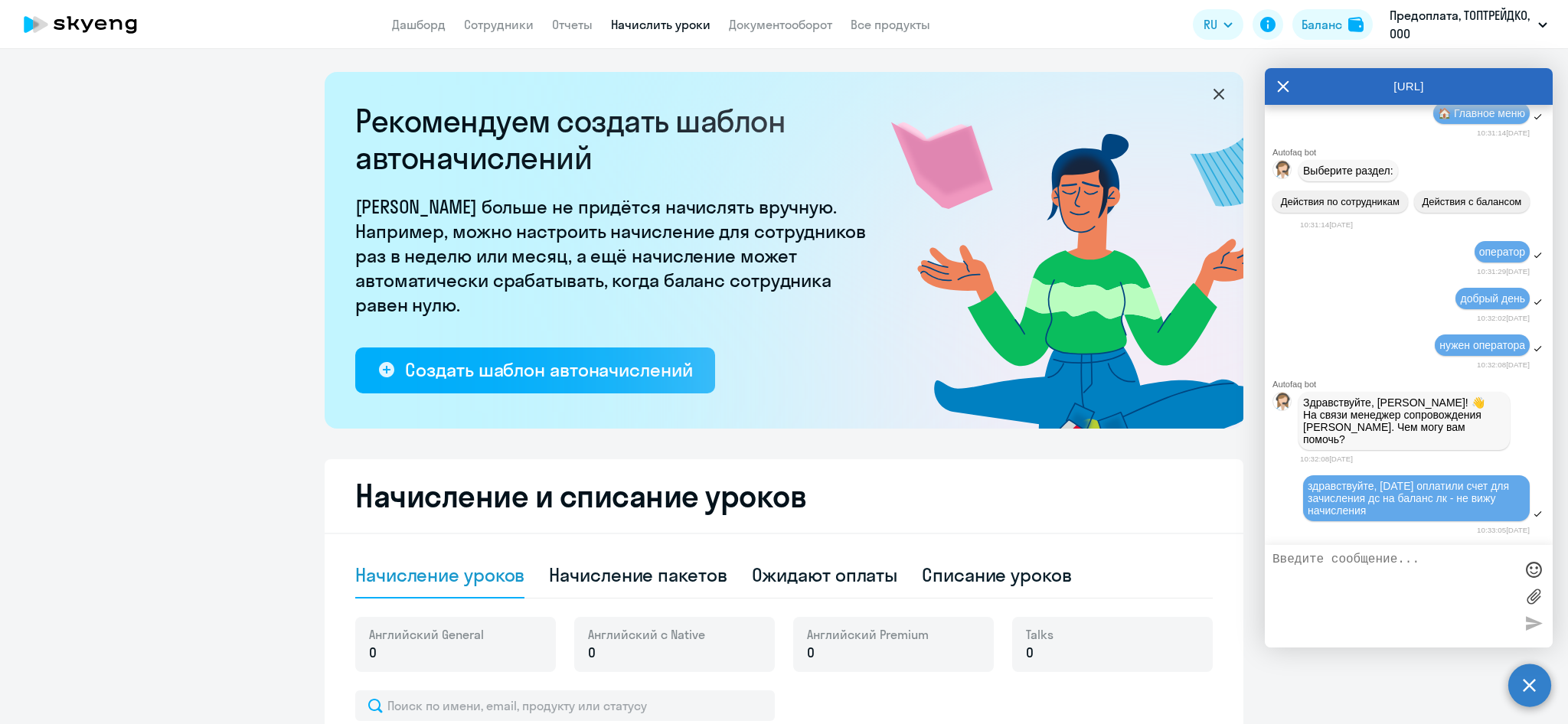
click at [1312, 560] on textarea at bounding box center [1393, 596] width 242 height 87
type textarea "вы тут?"
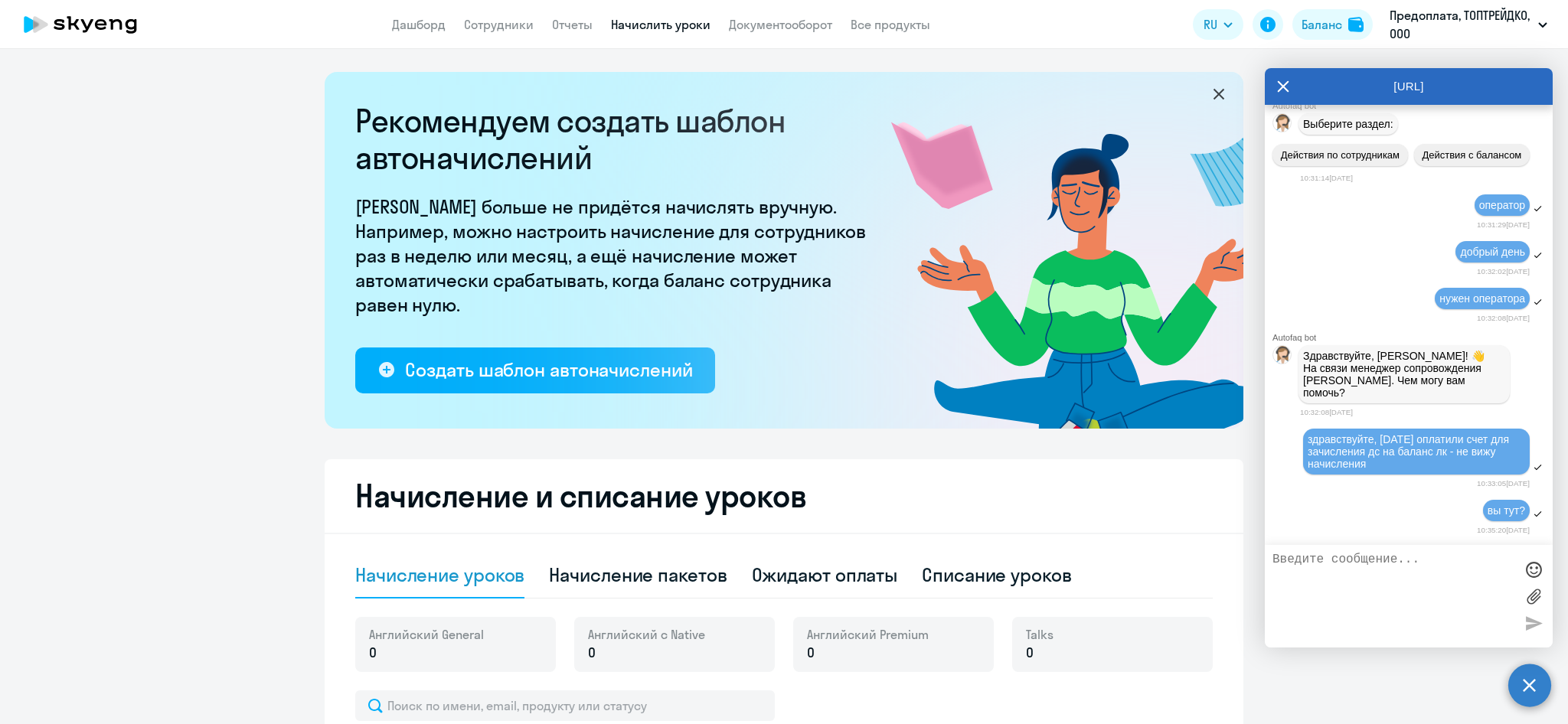
scroll to position [848, 0]
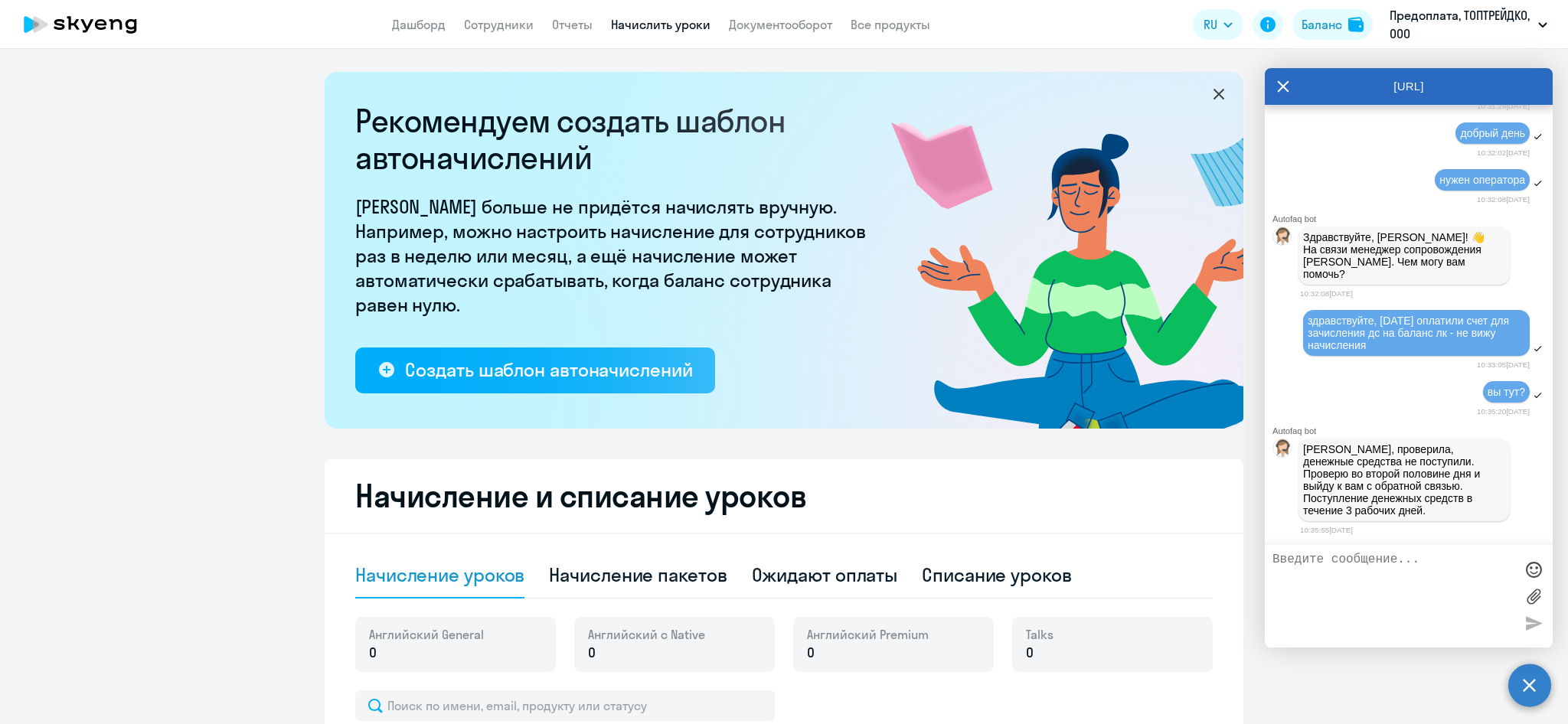
click at [1533, 597] on label at bounding box center [1533, 596] width 23 height 23
click at [0, 0] on input "file" at bounding box center [0, 0] width 0 height 0
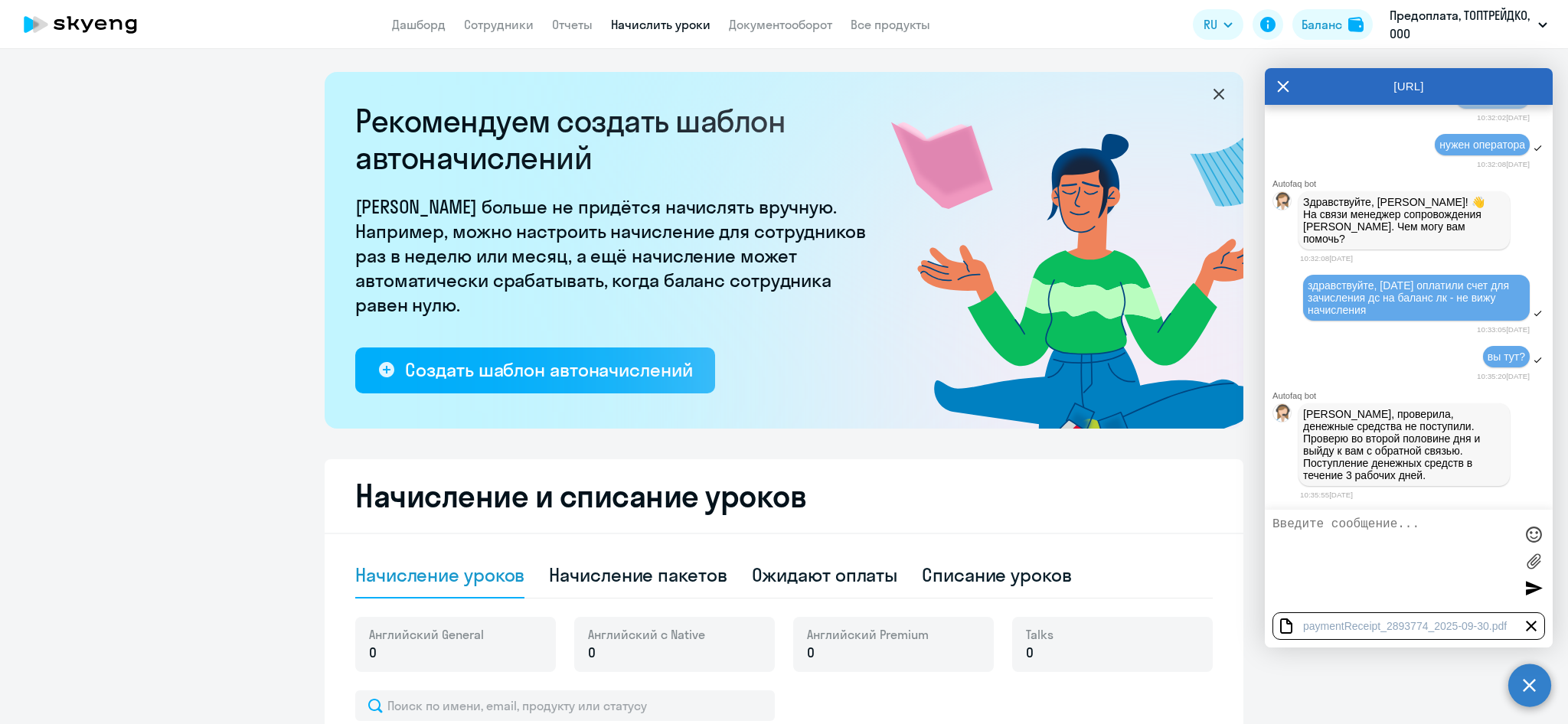
click at [1306, 554] on textarea at bounding box center [1393, 560] width 242 height 87
type textarea "g"
type textarea "прикладываю платежное поручение - обычно деньги быстро зачисляют, прошу вас нап…"
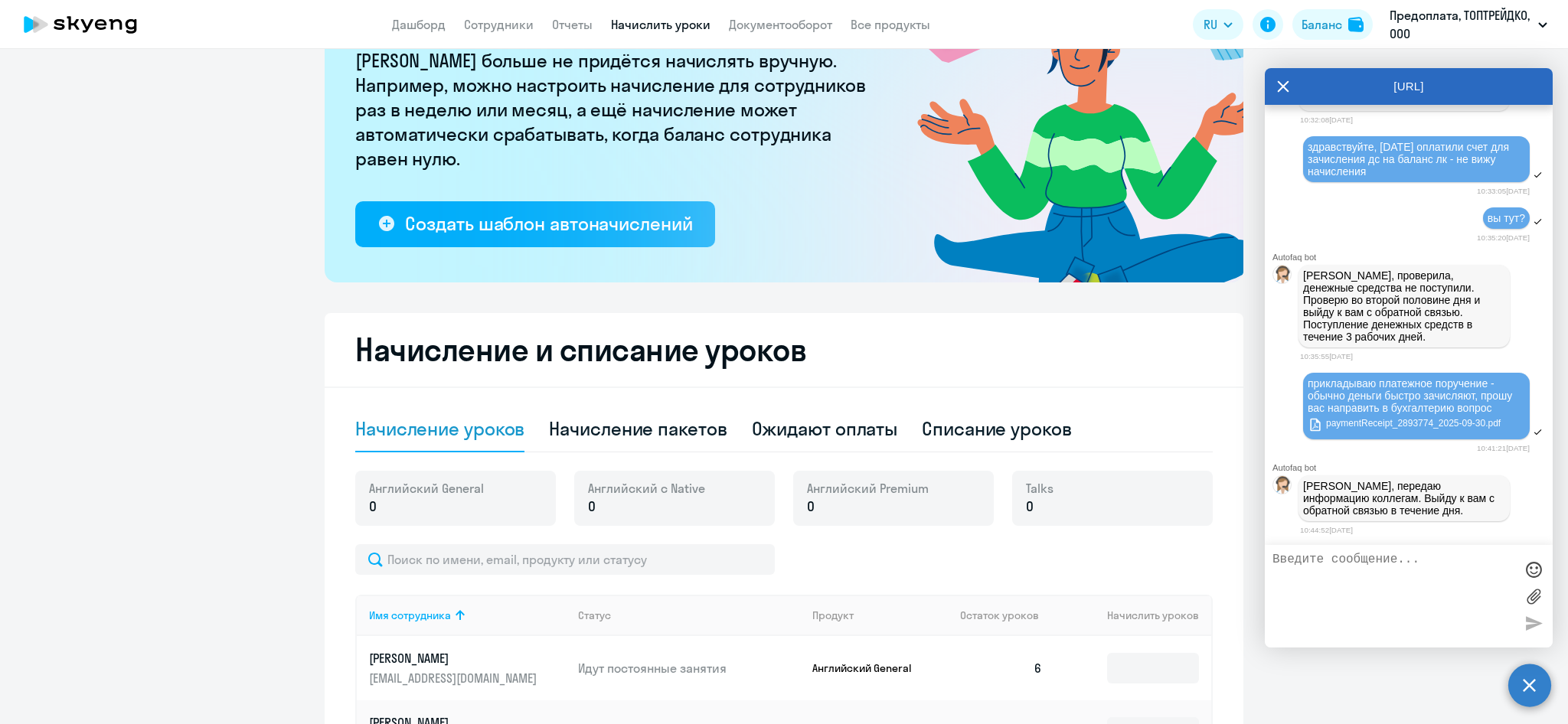
scroll to position [141, 0]
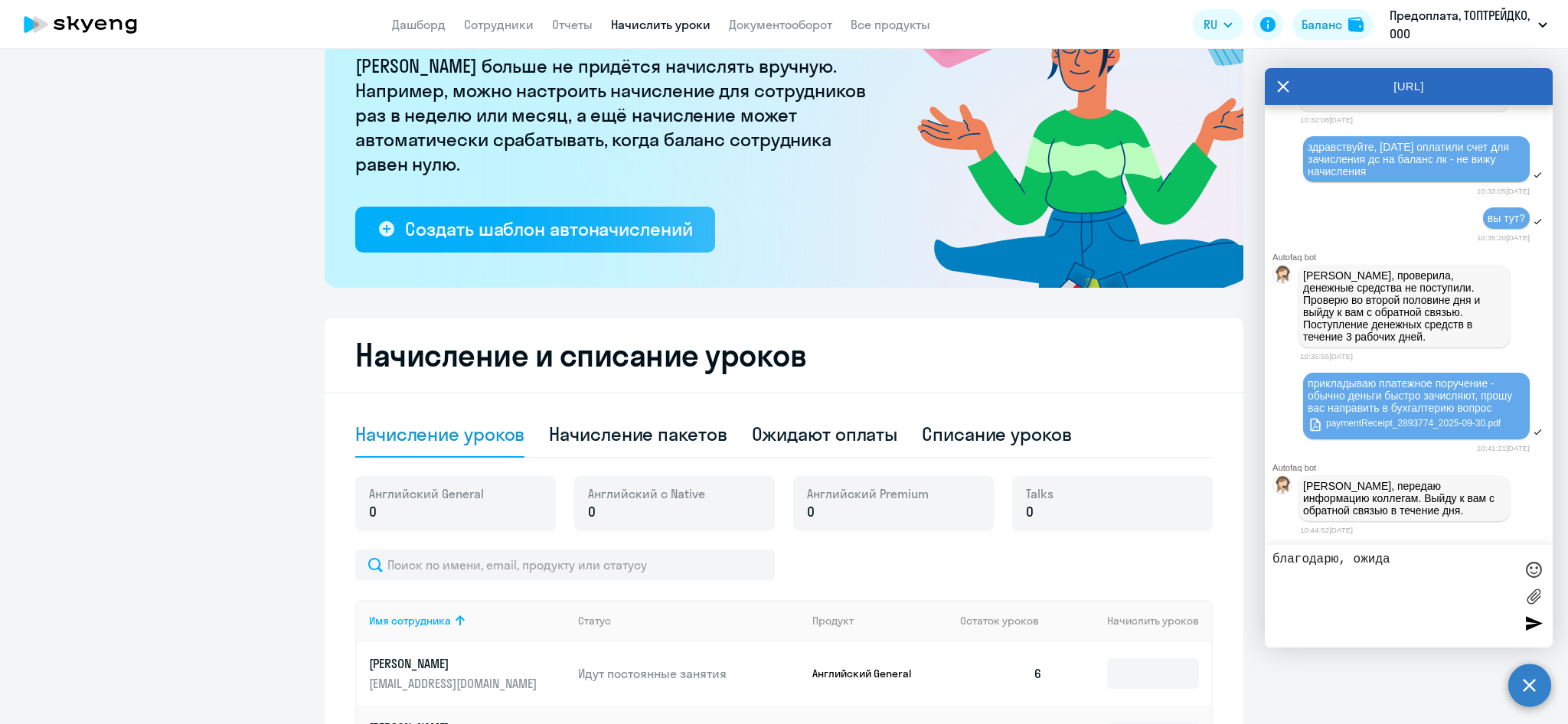
type textarea "благодарю, ожидаю"
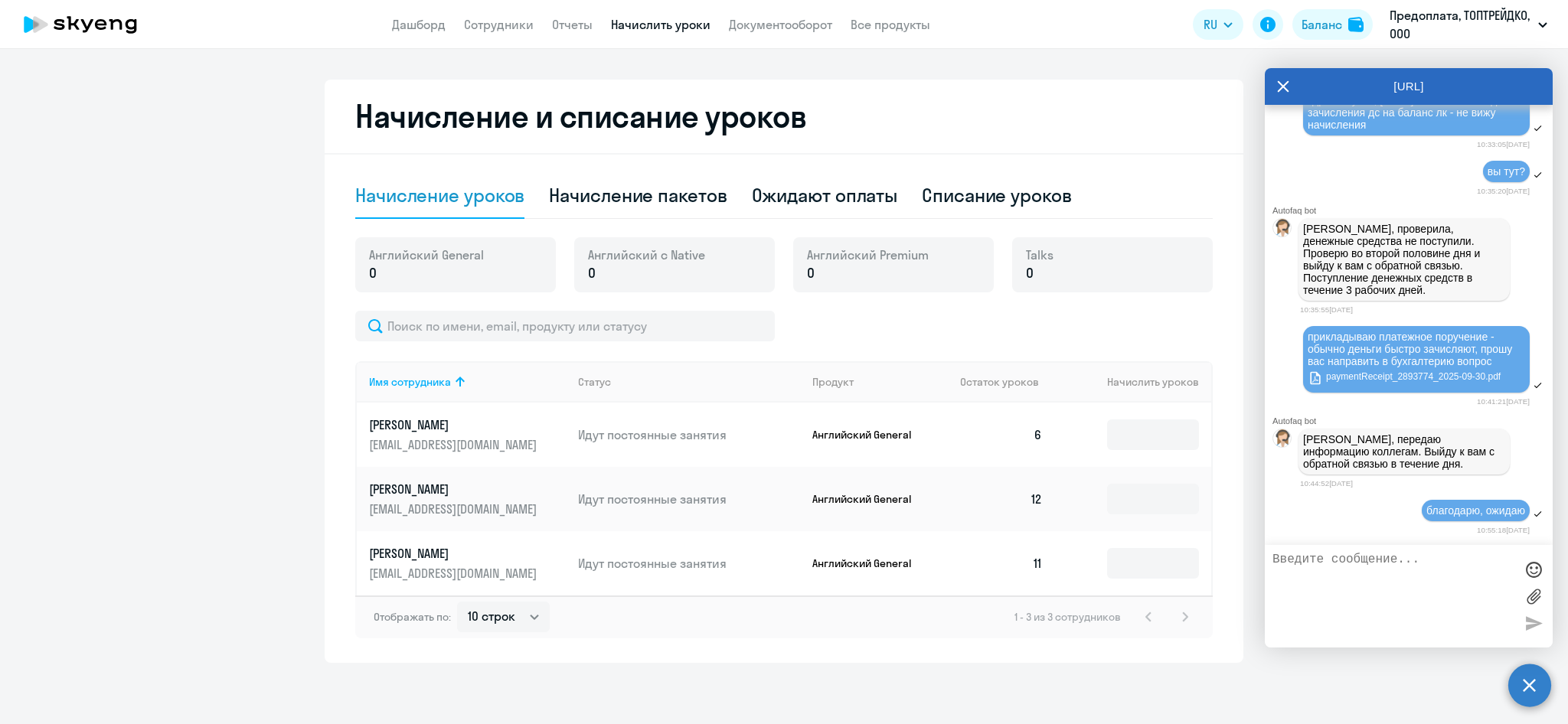
scroll to position [0, 0]
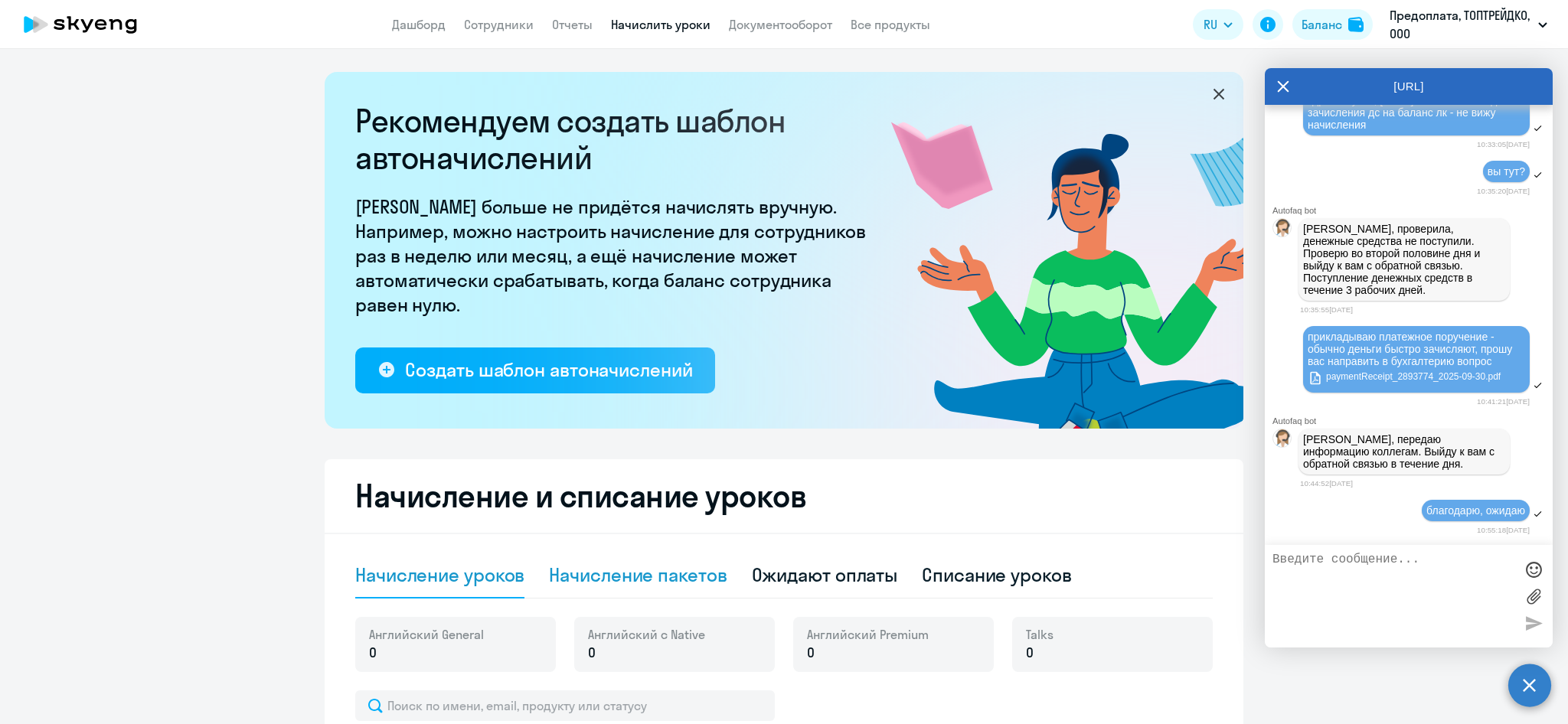
click at [681, 579] on div "Начисление пакетов" at bounding box center [638, 574] width 178 height 25
select select "10"
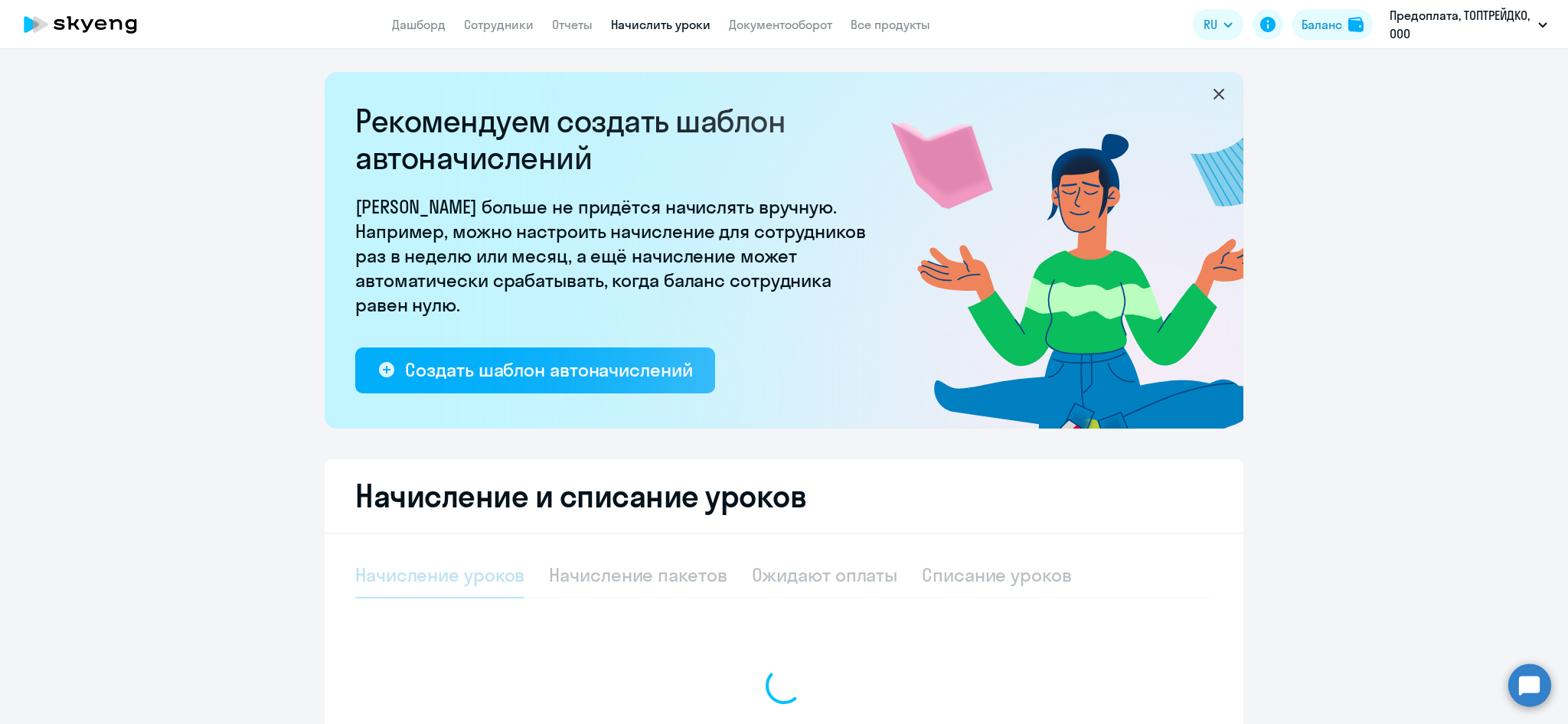
select select "10"
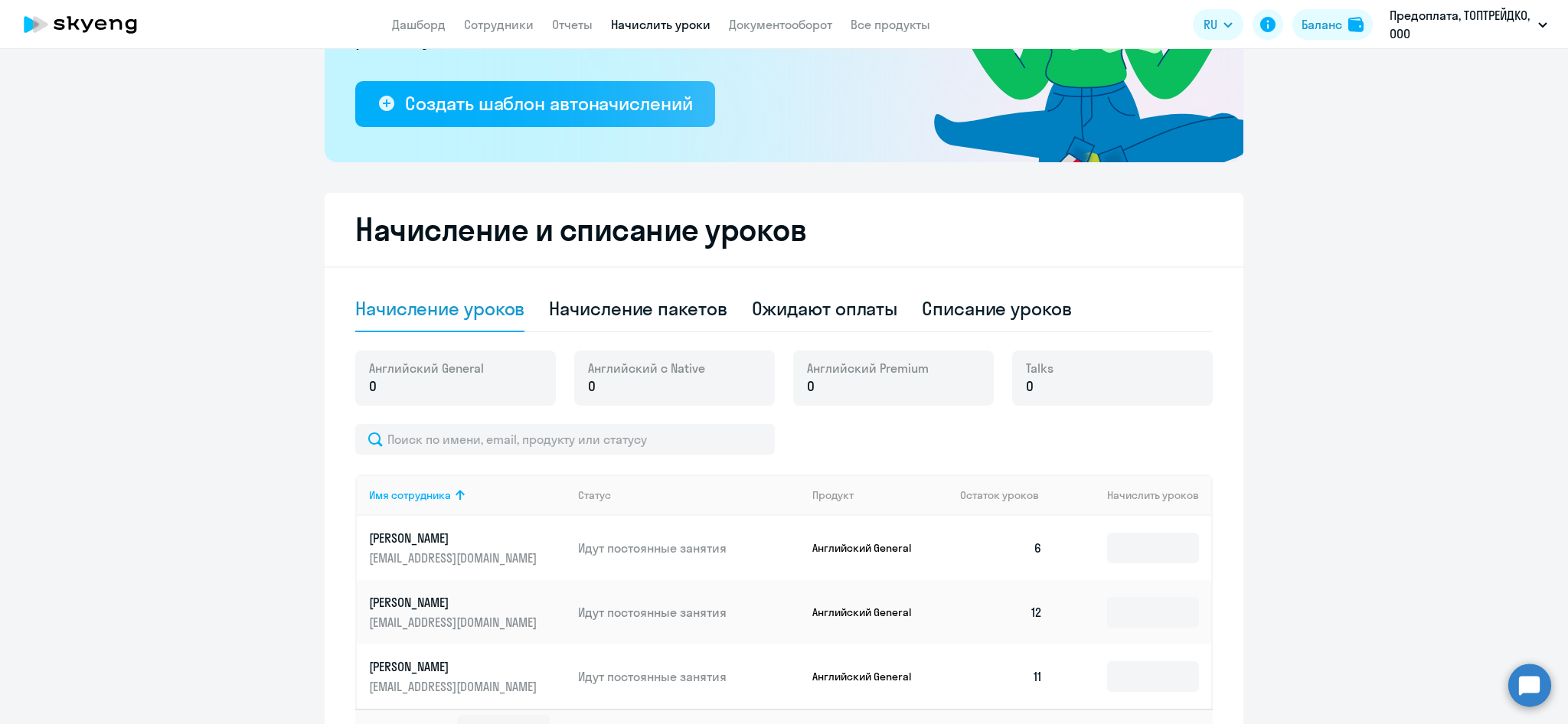
scroll to position [379, 0]
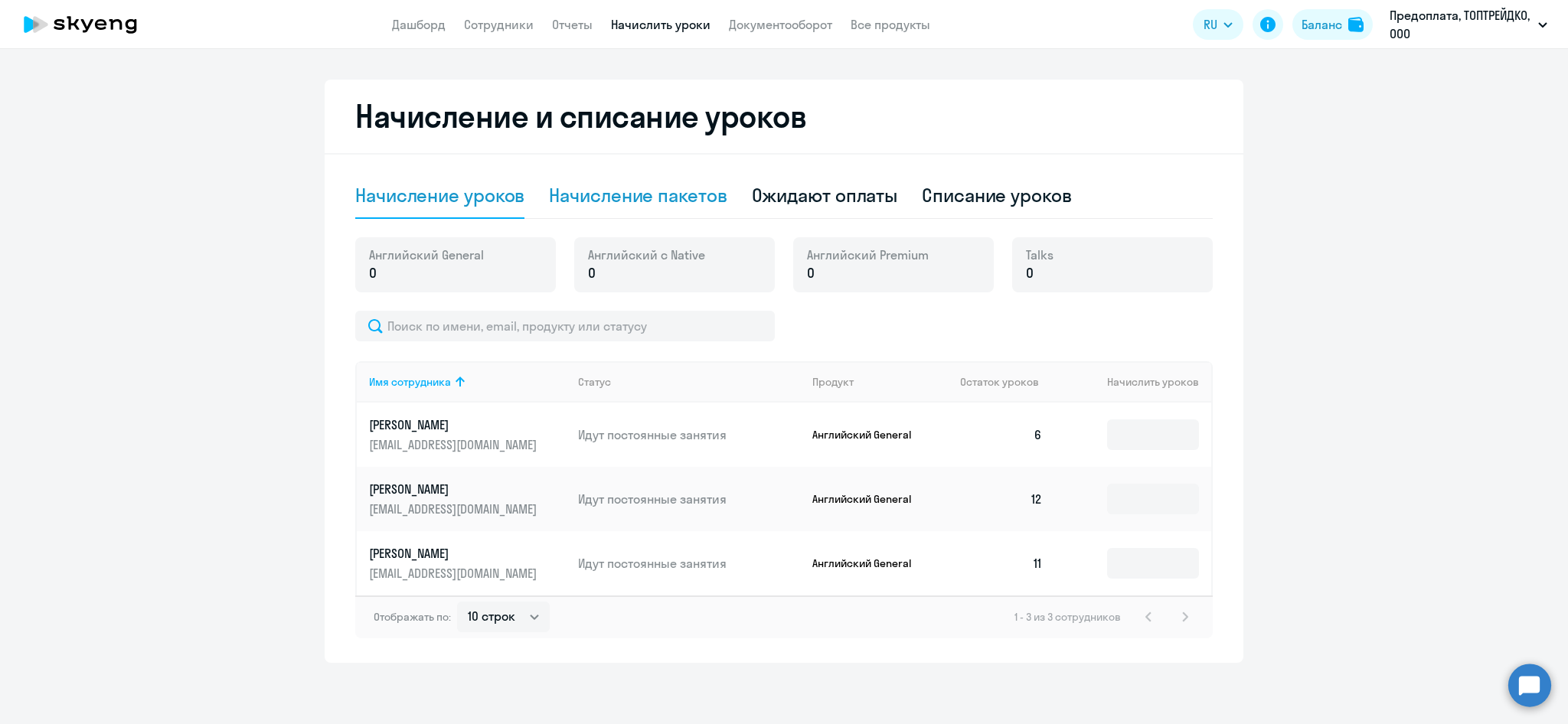
click at [633, 187] on div "Начисление пакетов" at bounding box center [638, 195] width 178 height 25
select select "10"
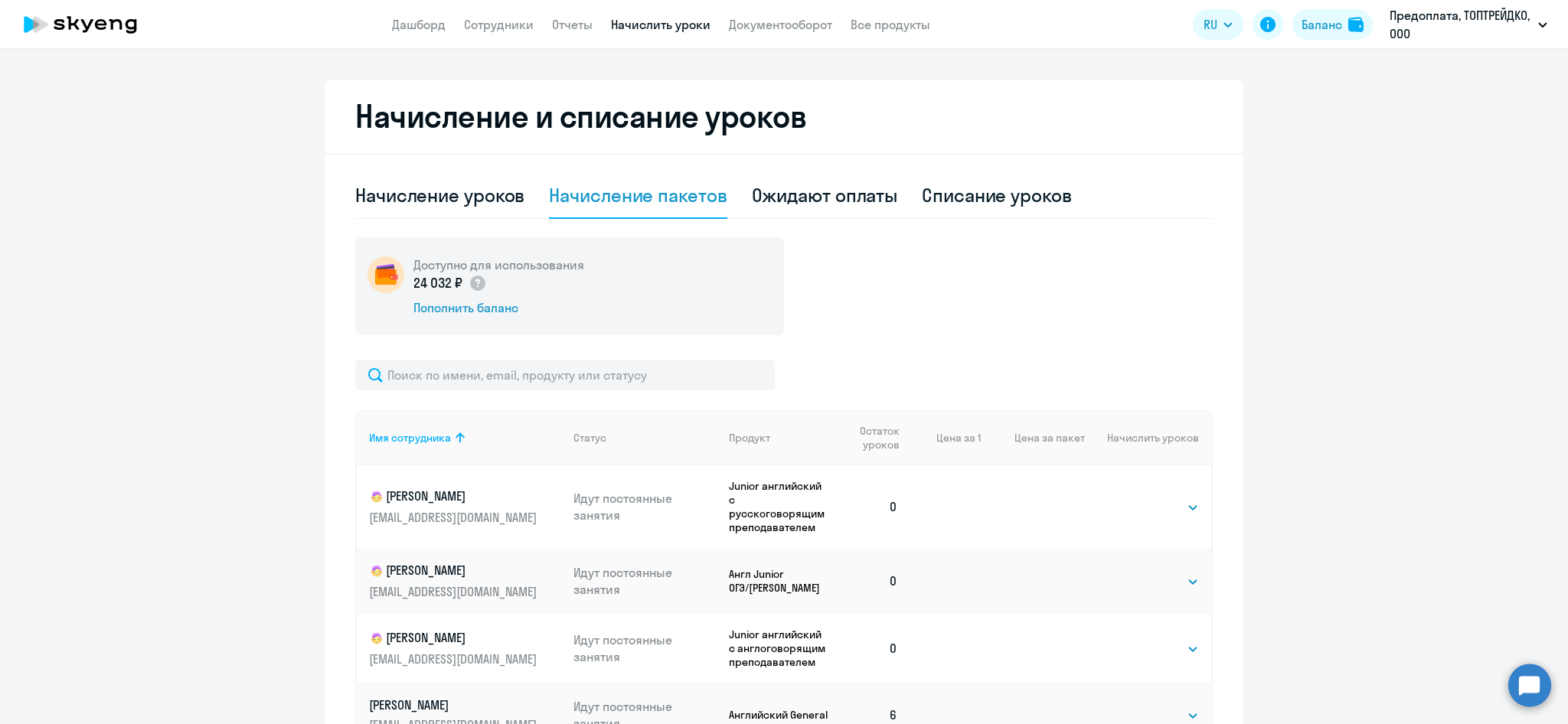
click at [1521, 687] on circle at bounding box center [1529, 685] width 43 height 43
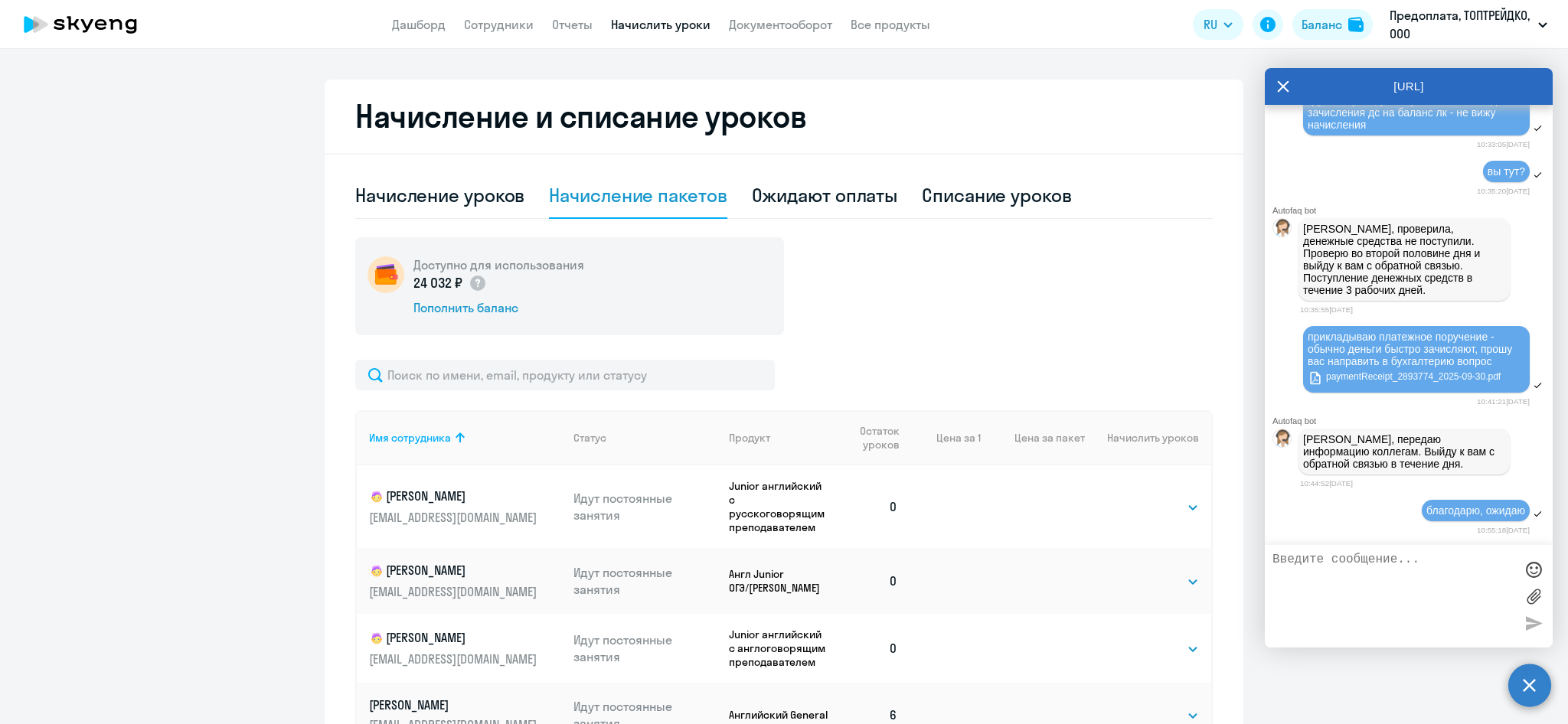
scroll to position [1139, 0]
